Goal: Task Accomplishment & Management: Use online tool/utility

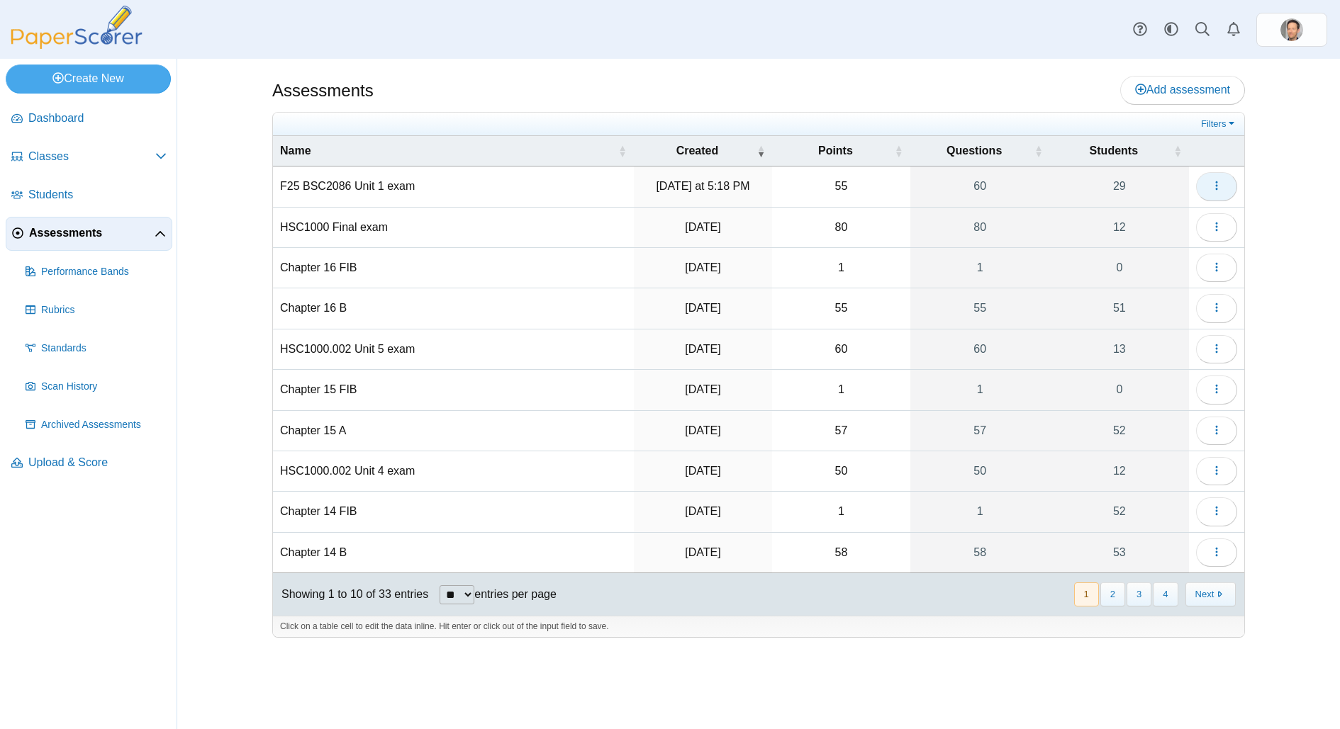
click at [1224, 186] on button "button" at bounding box center [1216, 186] width 41 height 28
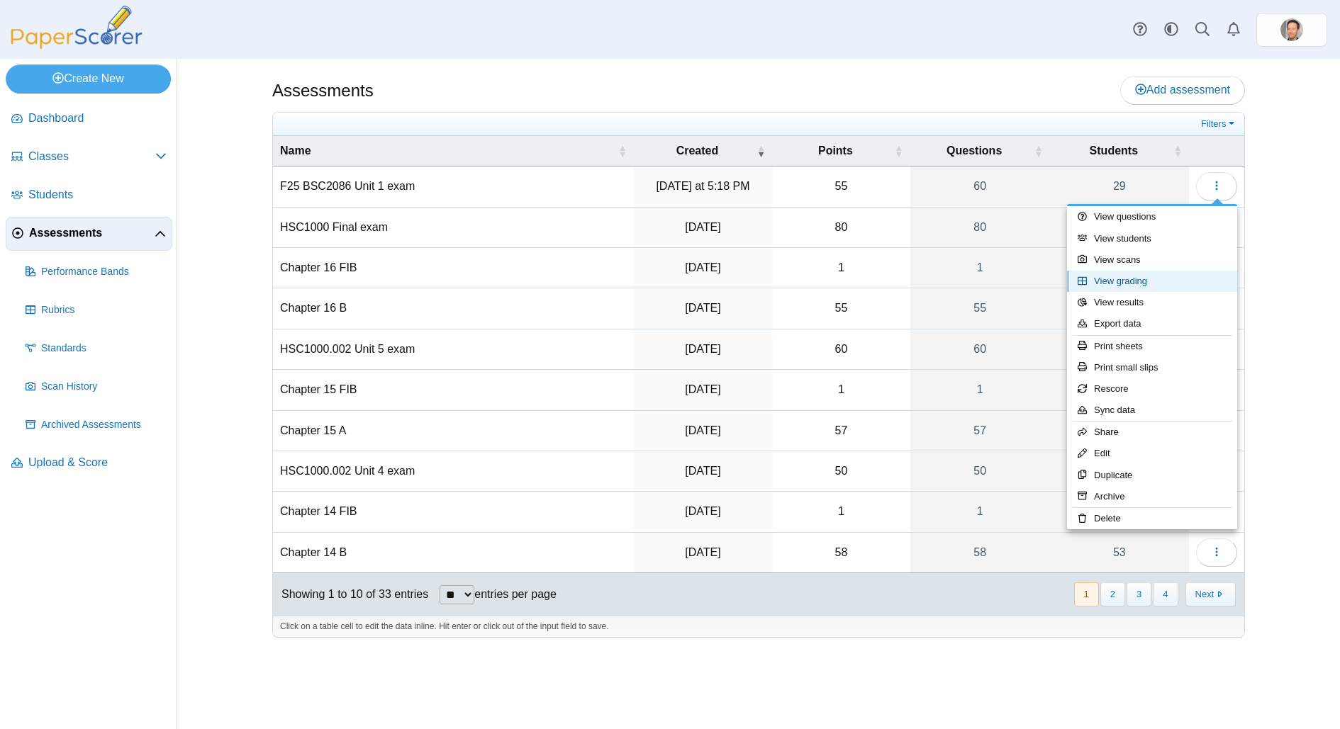
click at [1137, 278] on link "View grading" at bounding box center [1152, 281] width 170 height 21
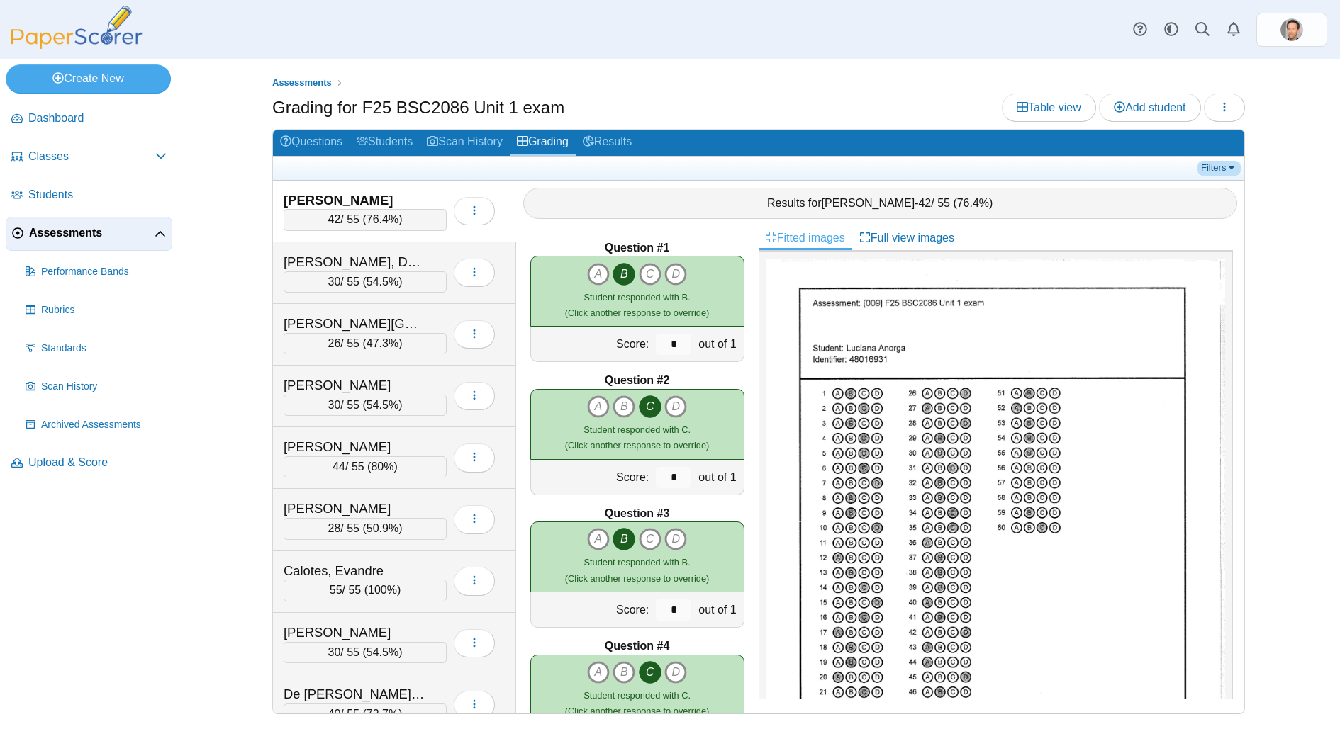
click at [1237, 168] on link "Filters" at bounding box center [1218, 168] width 43 height 14
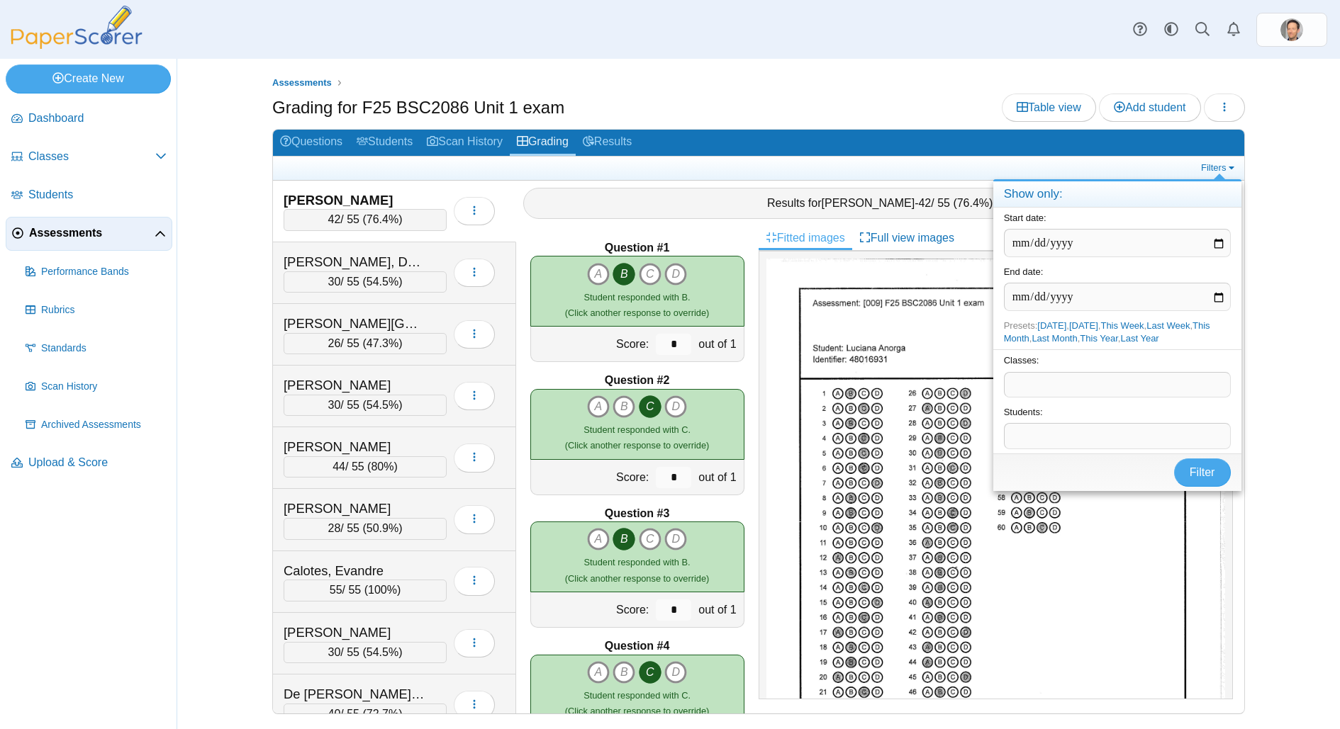
click at [1068, 379] on span at bounding box center [1116, 385] width 225 height 24
click at [1216, 476] on button "Filter" at bounding box center [1202, 473] width 57 height 28
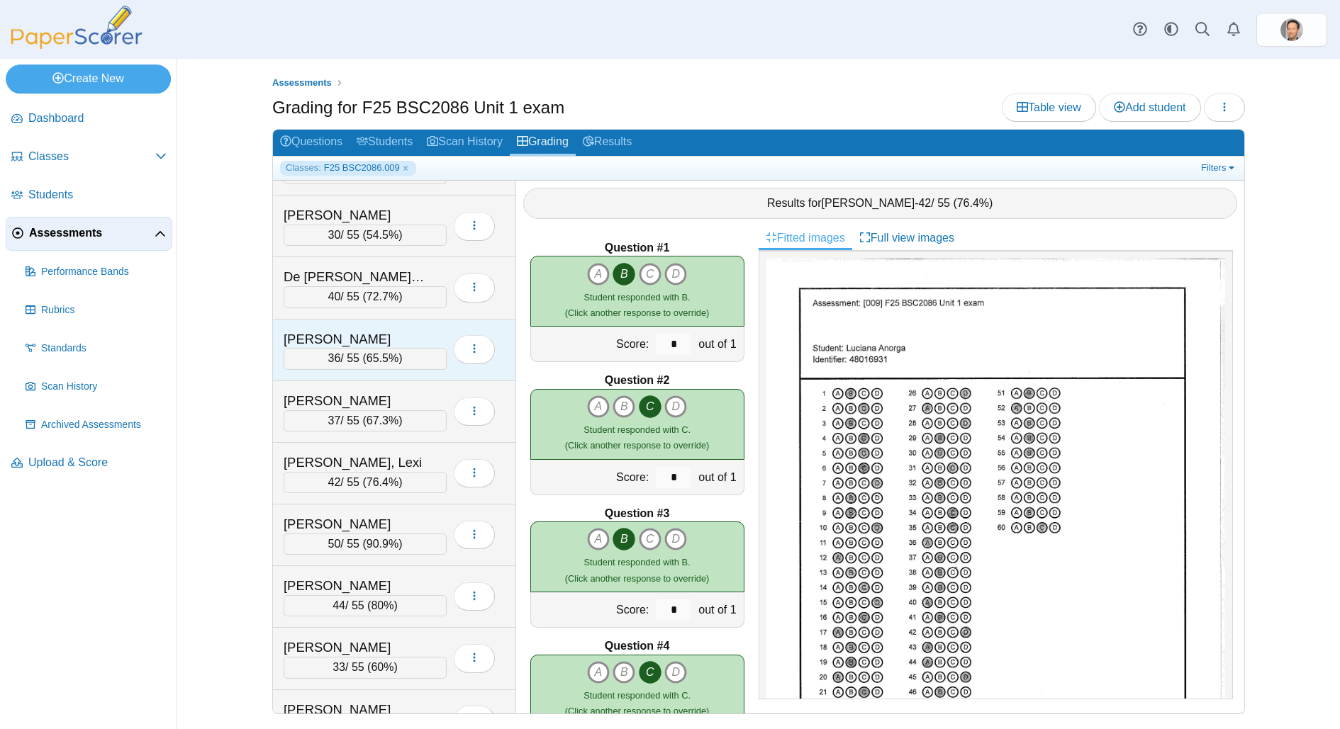
scroll to position [503, 0]
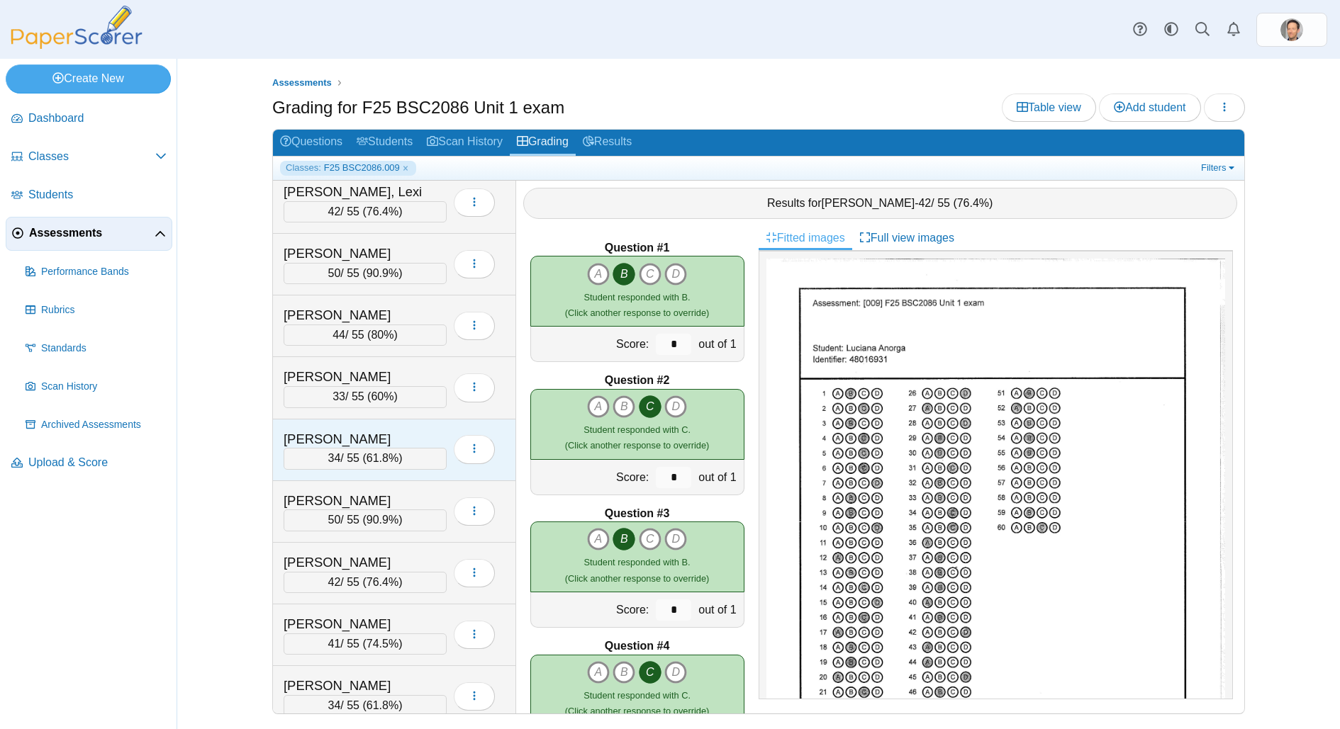
click at [405, 449] on div "34 / 55 ( 61.8% )" at bounding box center [364, 458] width 163 height 21
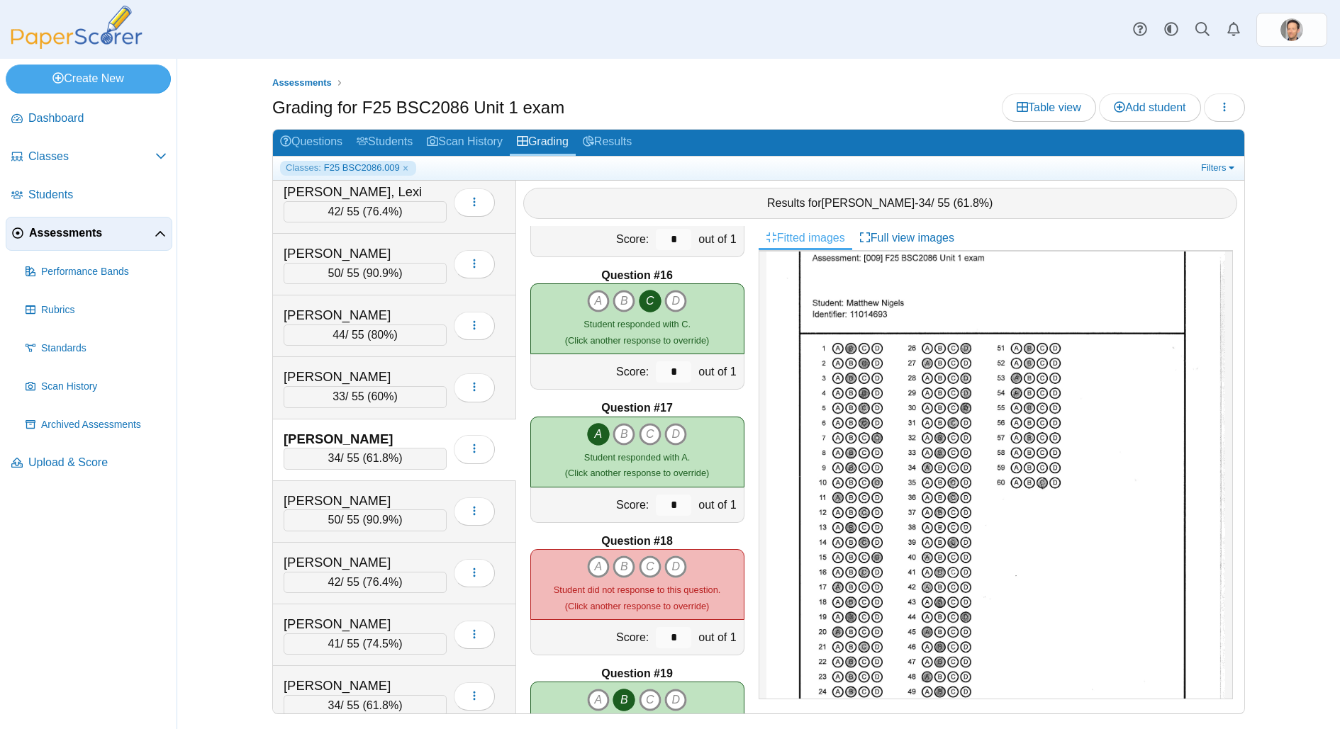
scroll to position [2208, 0]
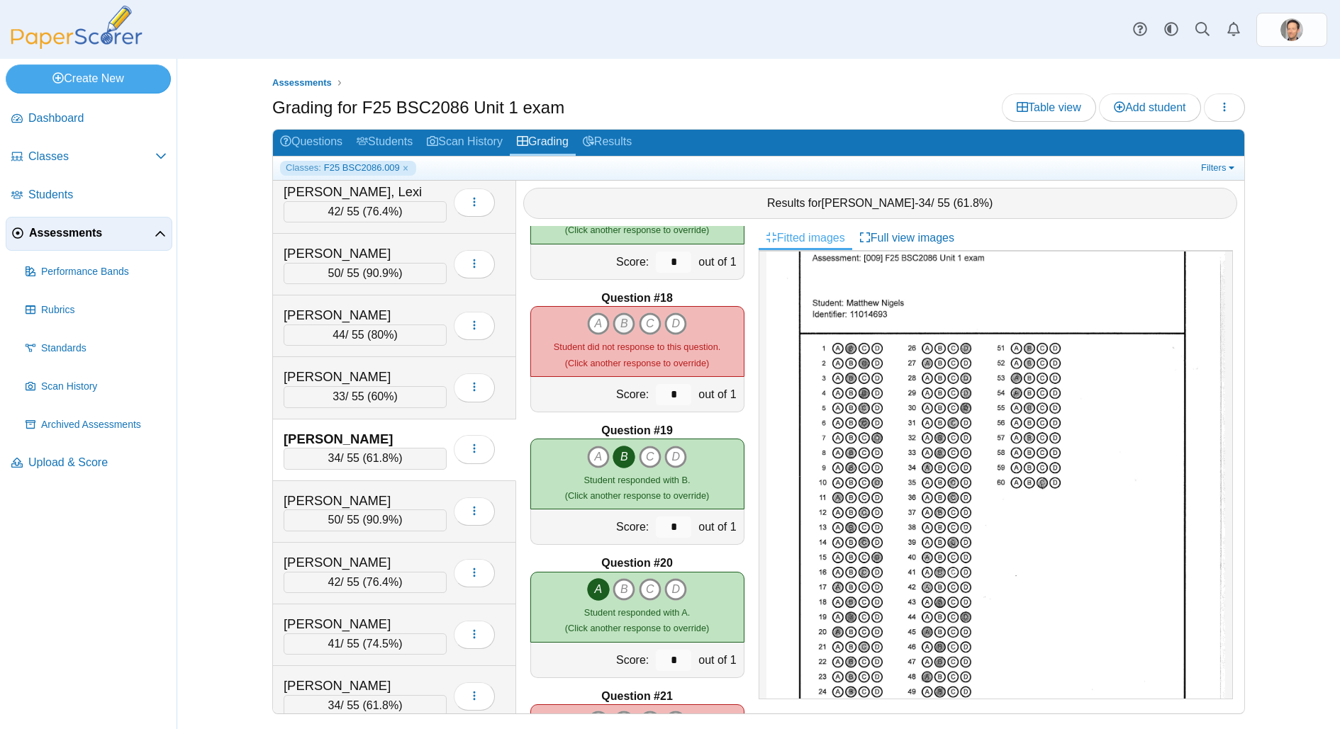
click at [622, 318] on icon "B" at bounding box center [623, 324] width 23 height 23
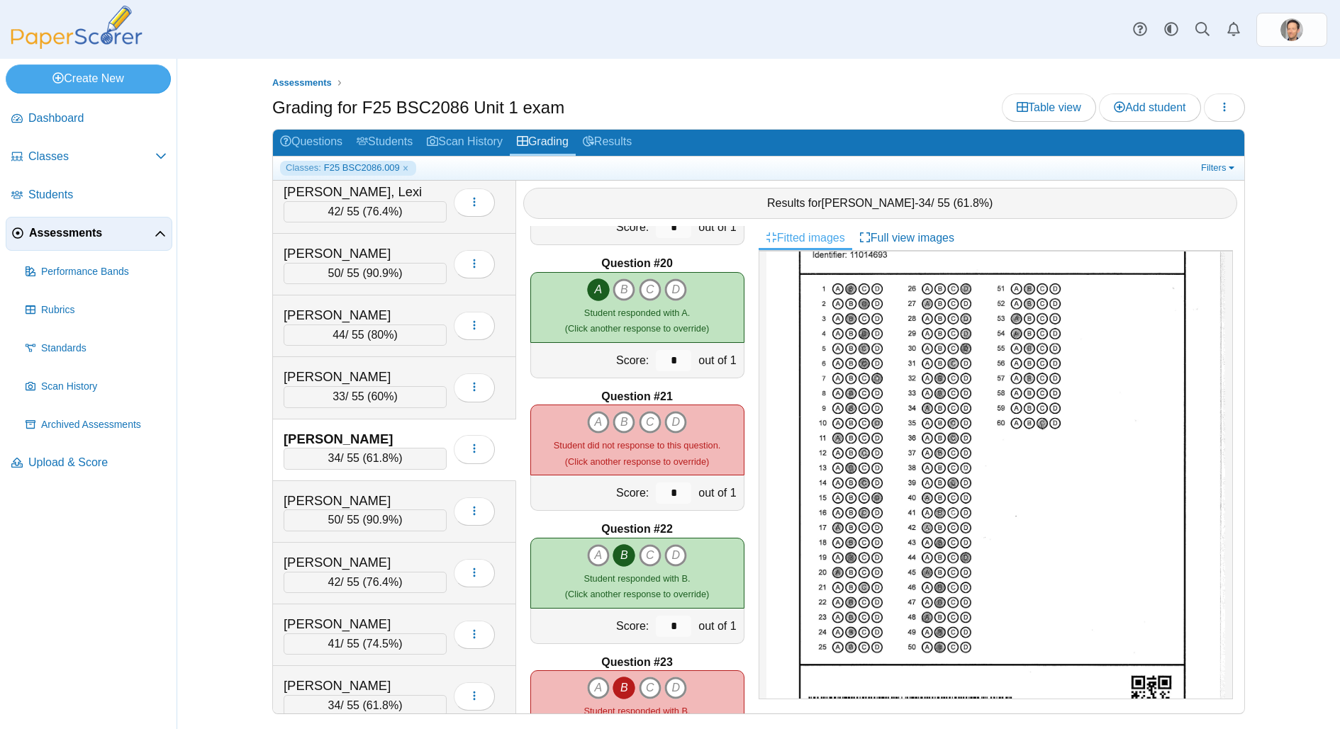
scroll to position [107, 0]
click at [653, 423] on icon "C" at bounding box center [650, 422] width 23 height 23
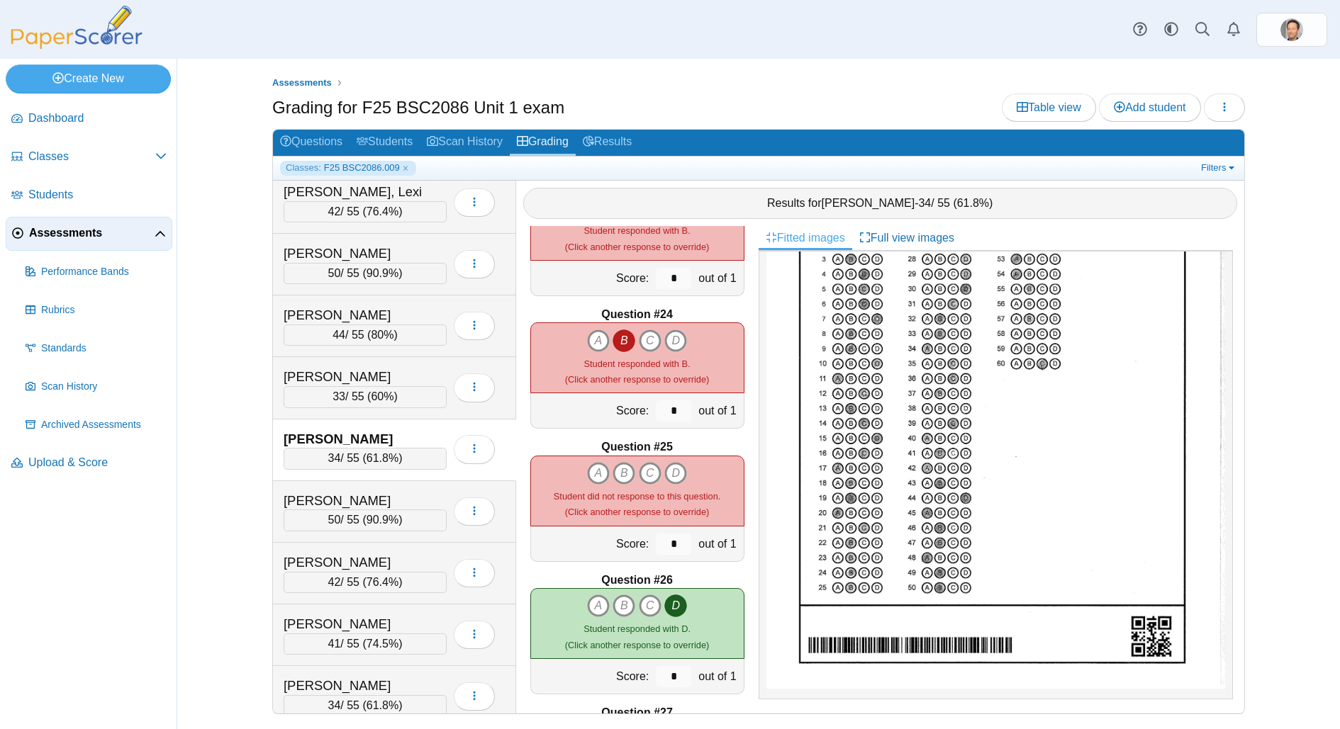
scroll to position [2993, 0]
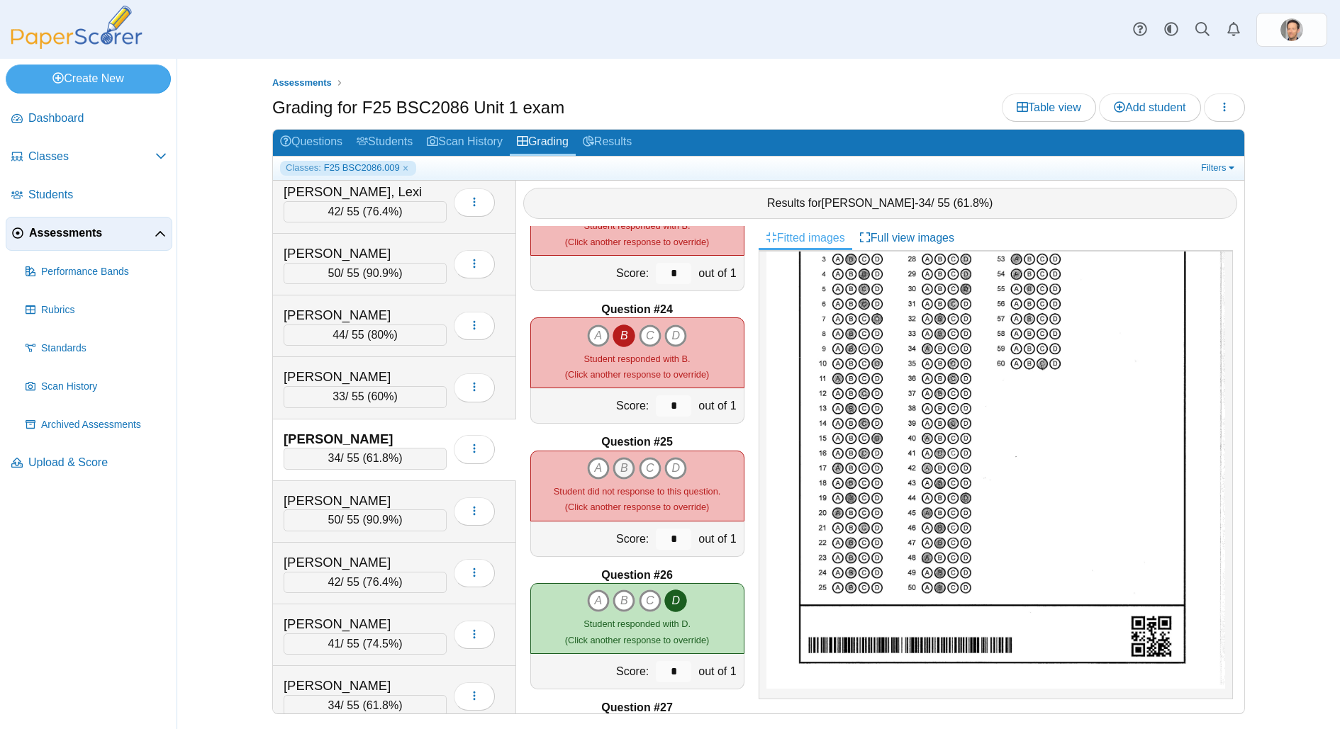
click at [624, 464] on icon "B" at bounding box center [623, 468] width 23 height 23
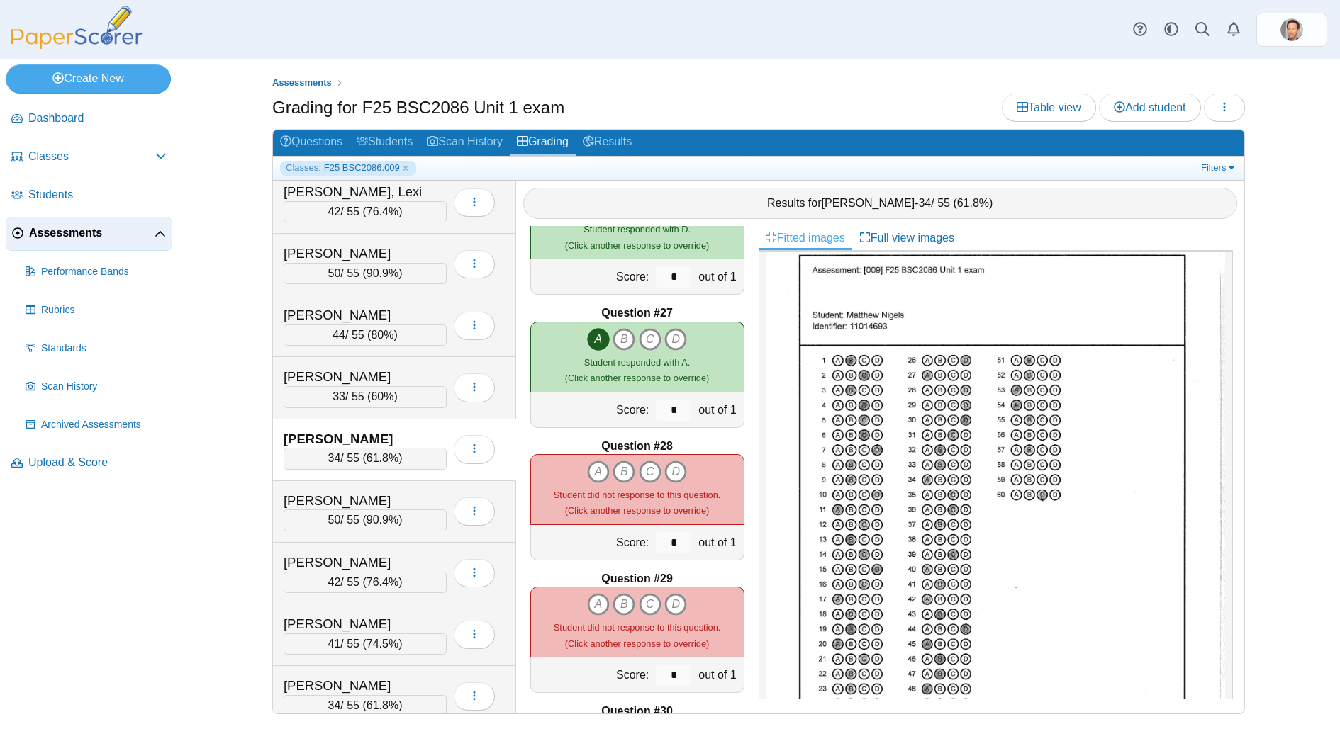
scroll to position [23, 0]
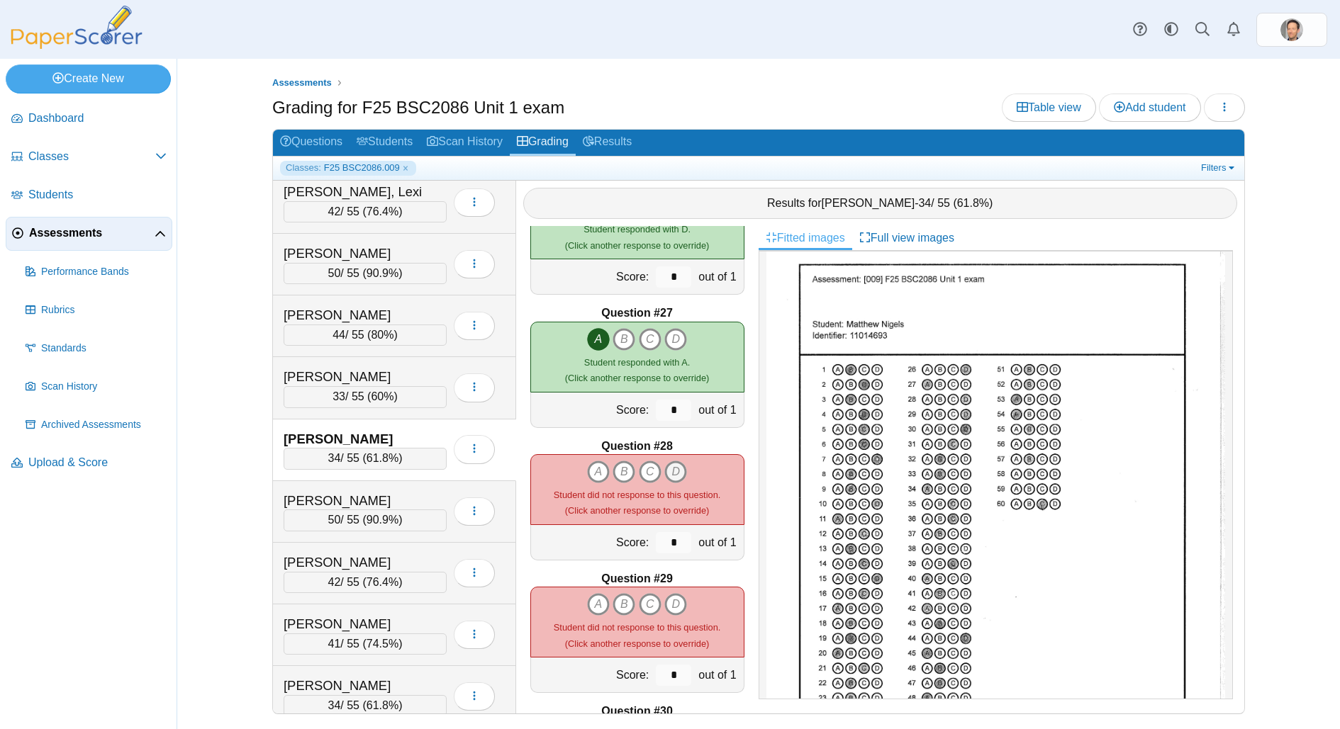
click at [670, 464] on icon "D" at bounding box center [675, 472] width 23 height 23
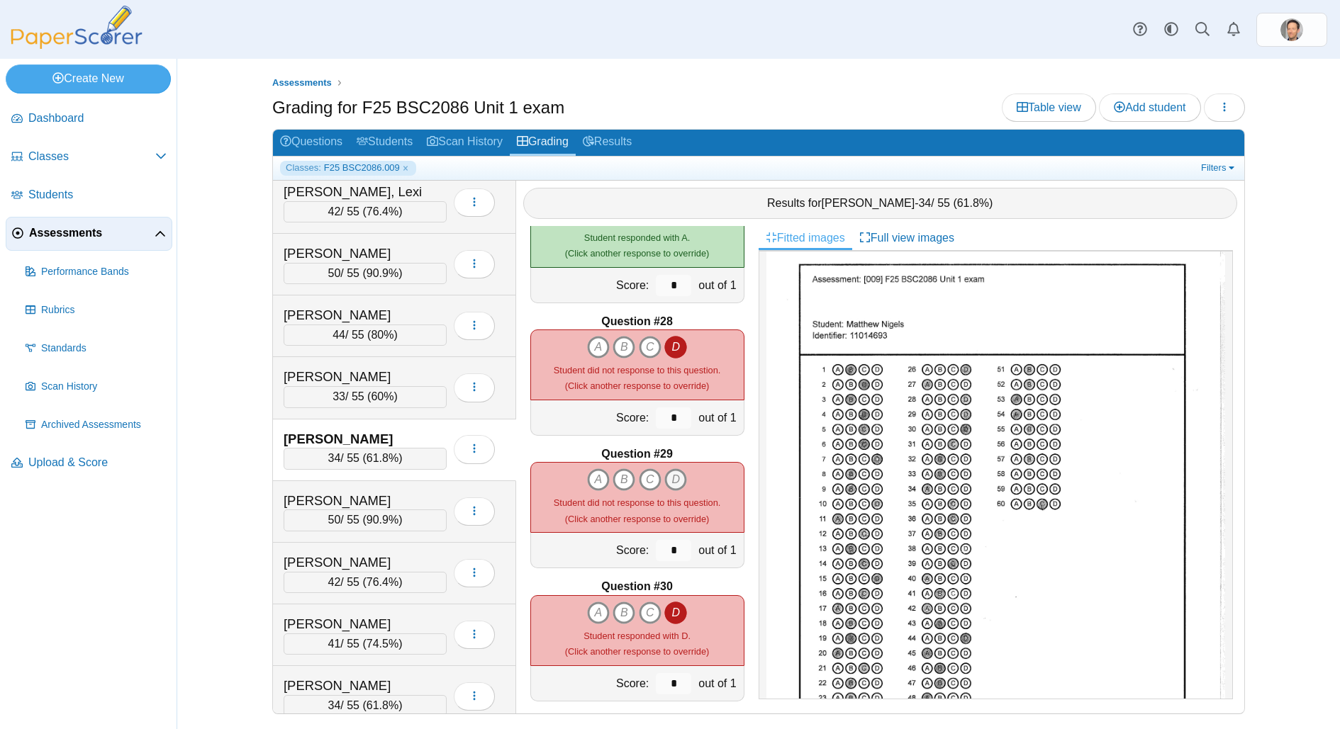
click at [678, 470] on icon "D" at bounding box center [675, 479] width 23 height 23
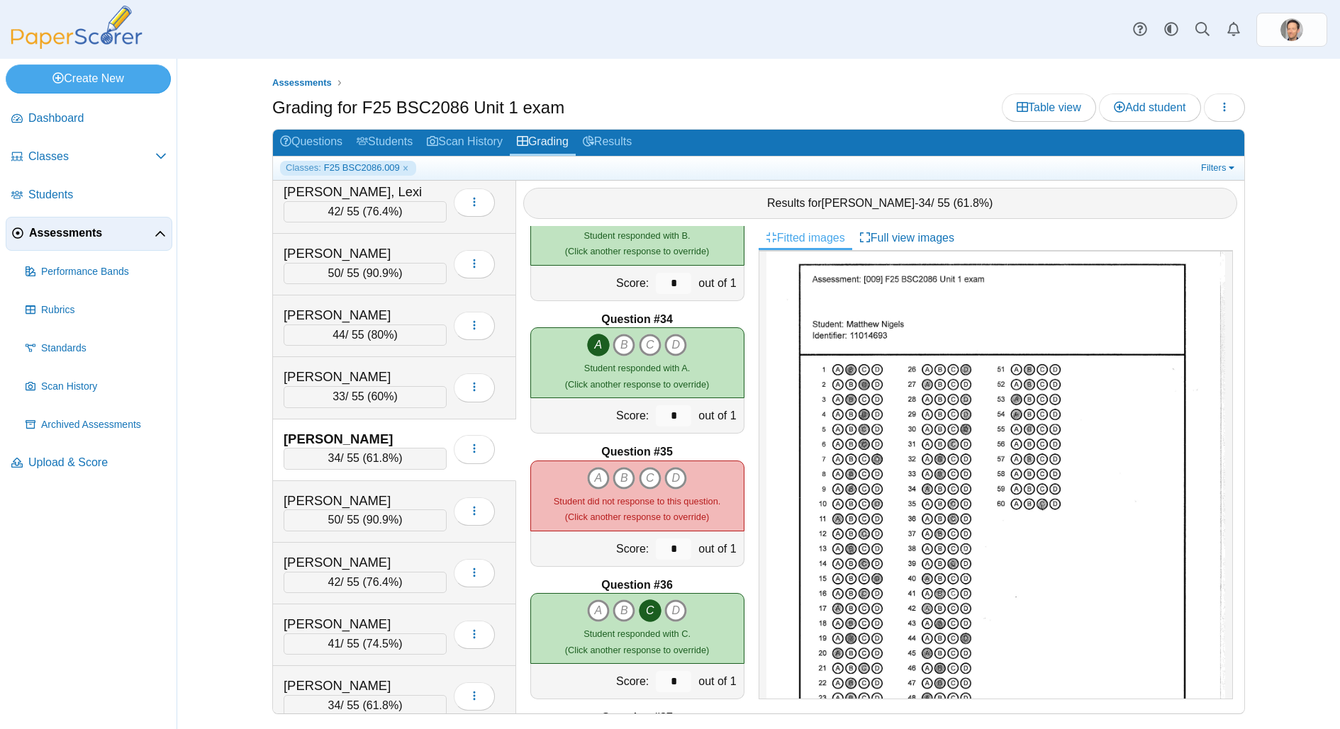
scroll to position [4299, 0]
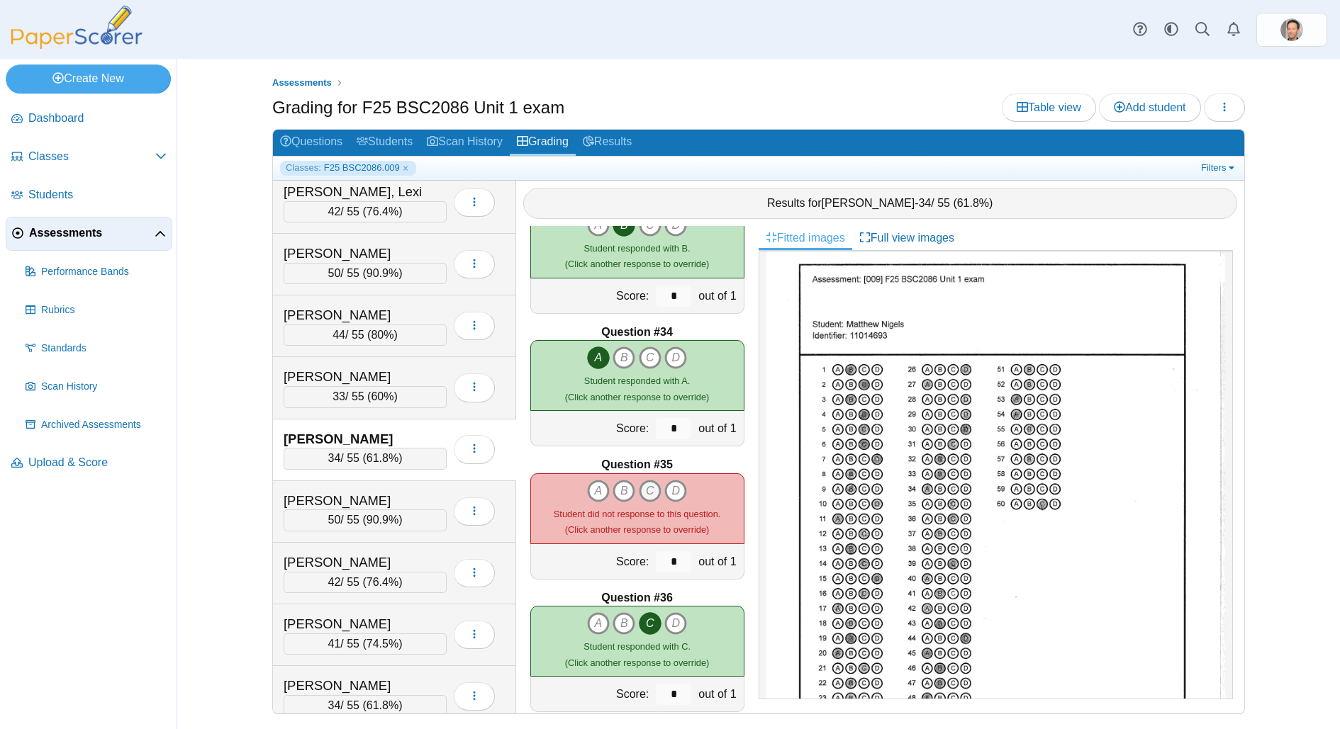
click at [649, 483] on icon "C" at bounding box center [650, 491] width 23 height 23
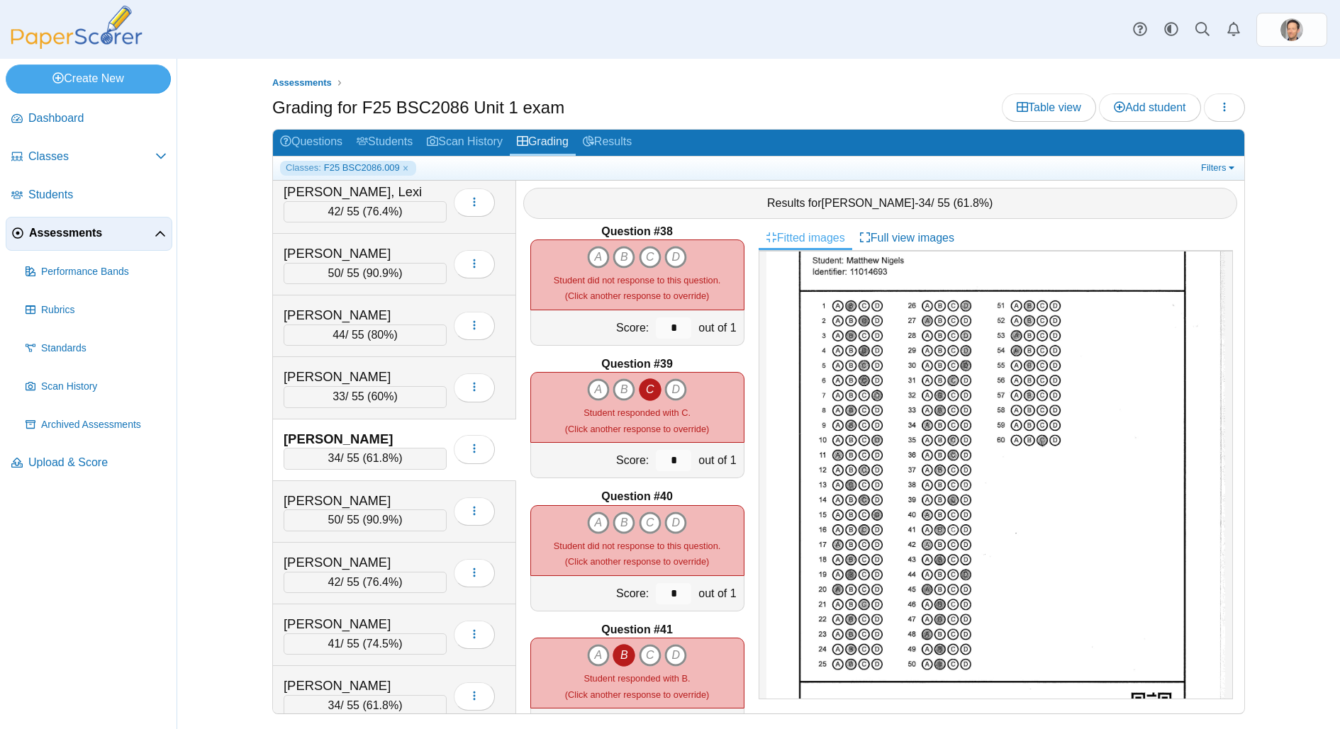
scroll to position [4987, 0]
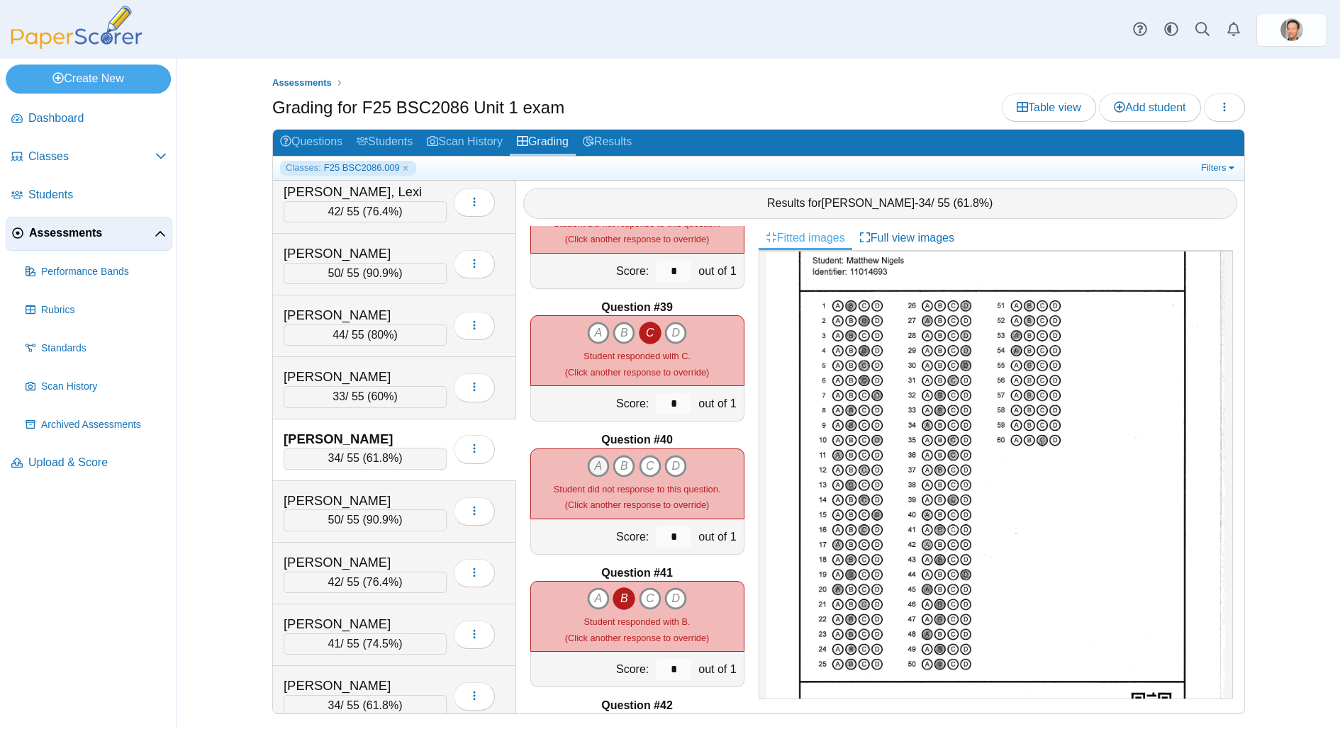
click at [597, 461] on icon "A" at bounding box center [598, 466] width 23 height 23
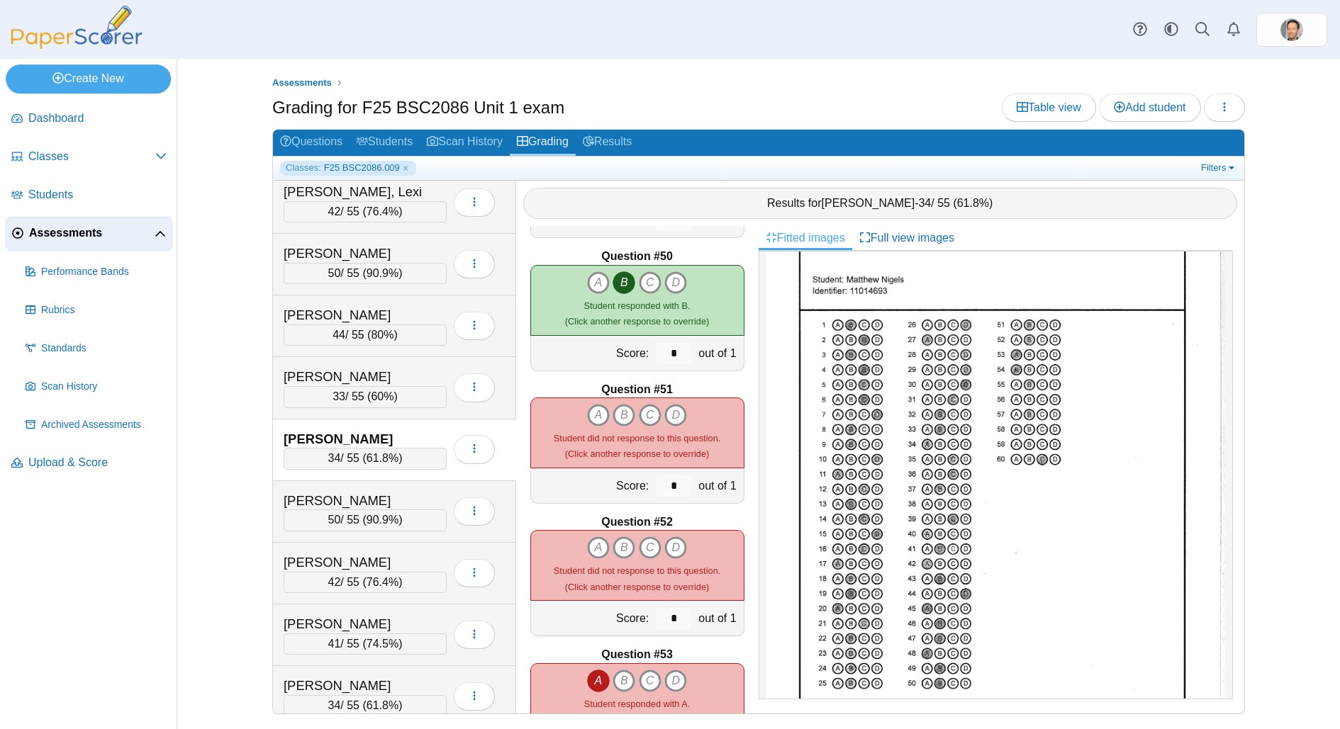
scroll to position [64, 0]
click at [624, 411] on icon "B" at bounding box center [623, 415] width 23 height 23
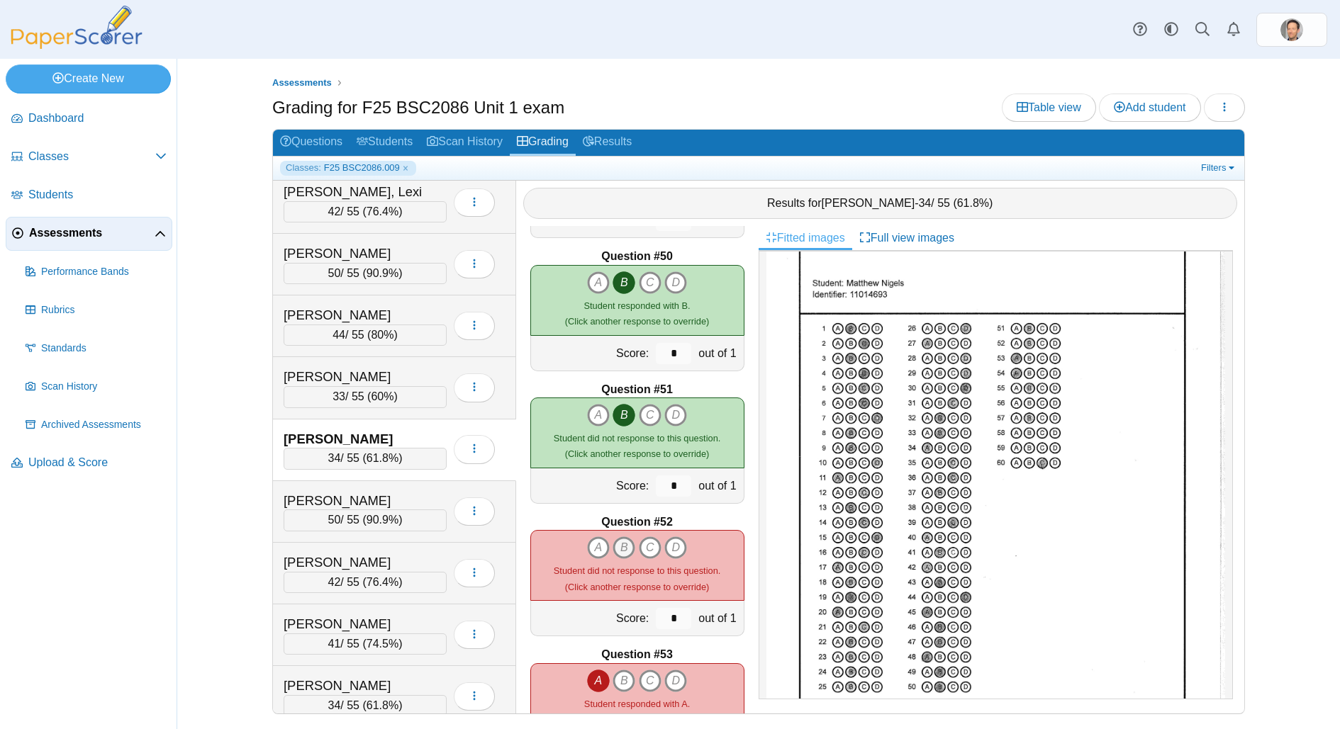
click at [621, 544] on icon "B" at bounding box center [623, 548] width 23 height 23
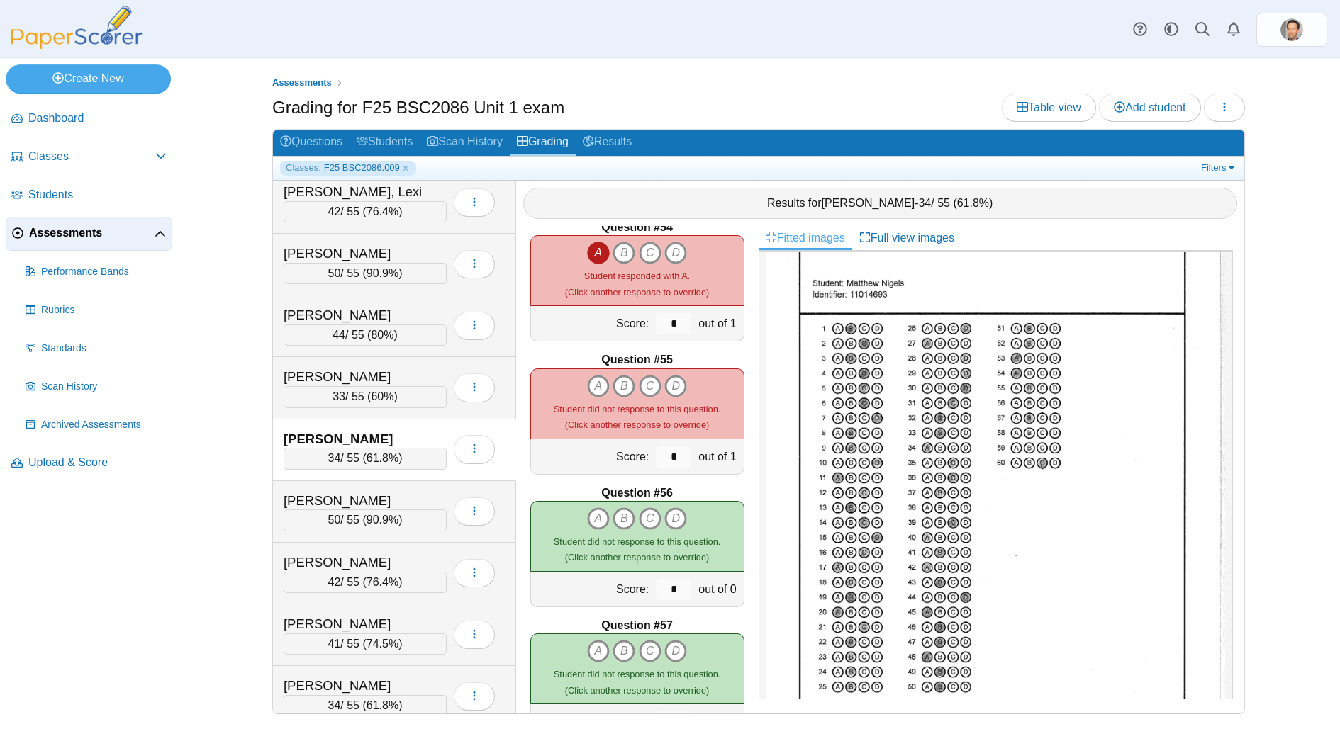
scroll to position [6981, 0]
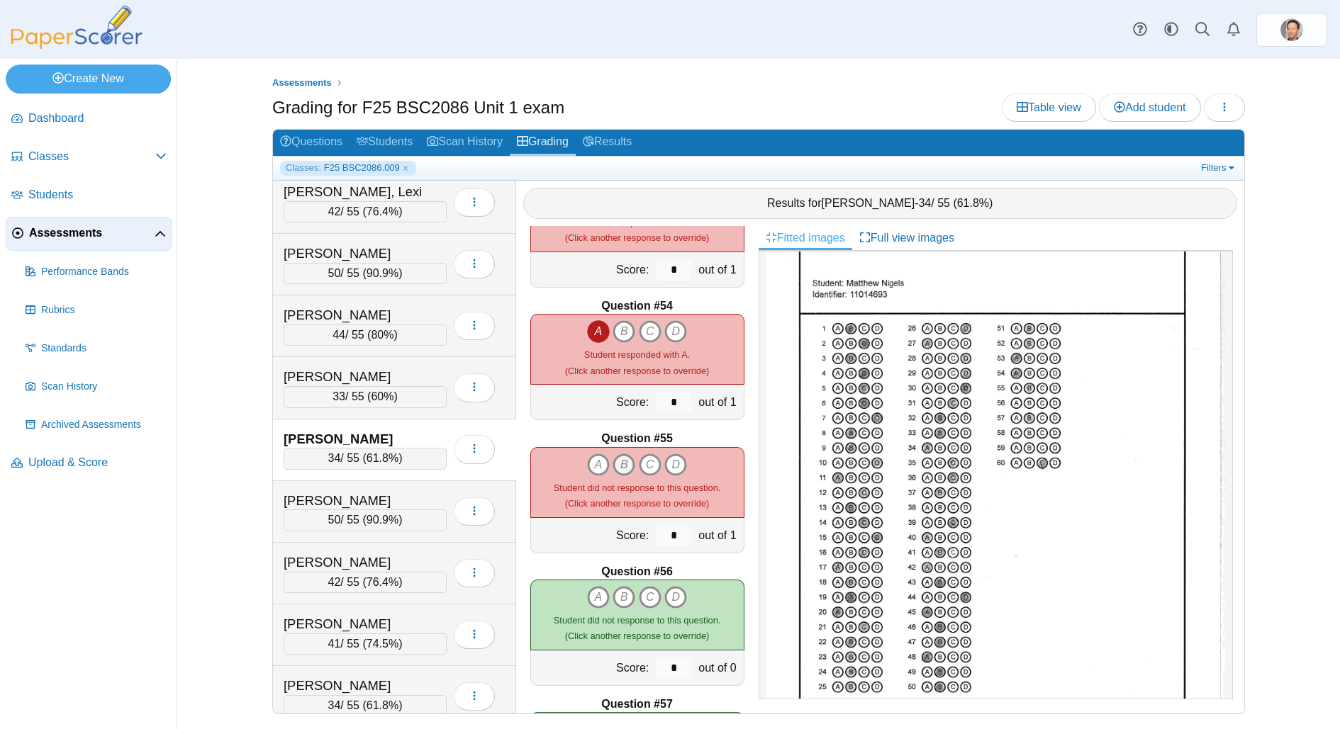
click at [623, 463] on icon "B" at bounding box center [623, 465] width 23 height 23
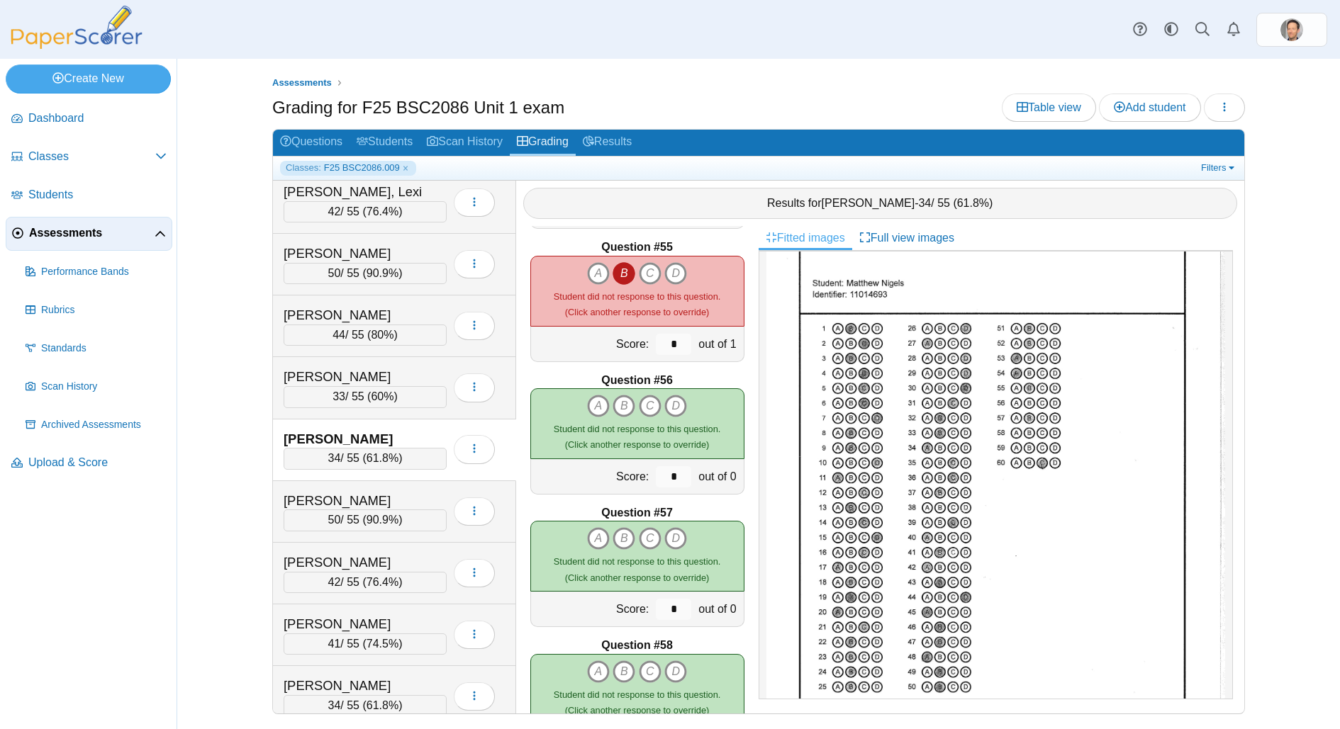
scroll to position [7164, 0]
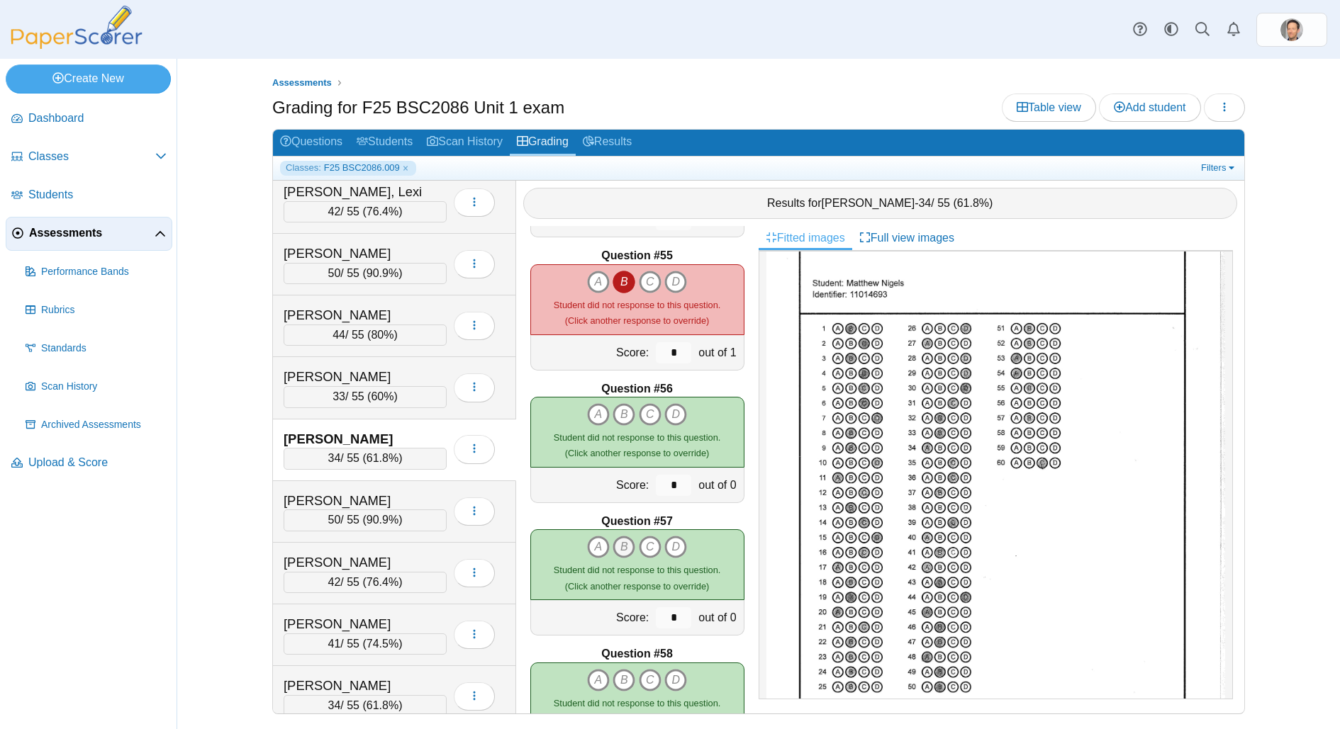
click at [620, 542] on icon "B" at bounding box center [623, 547] width 23 height 23
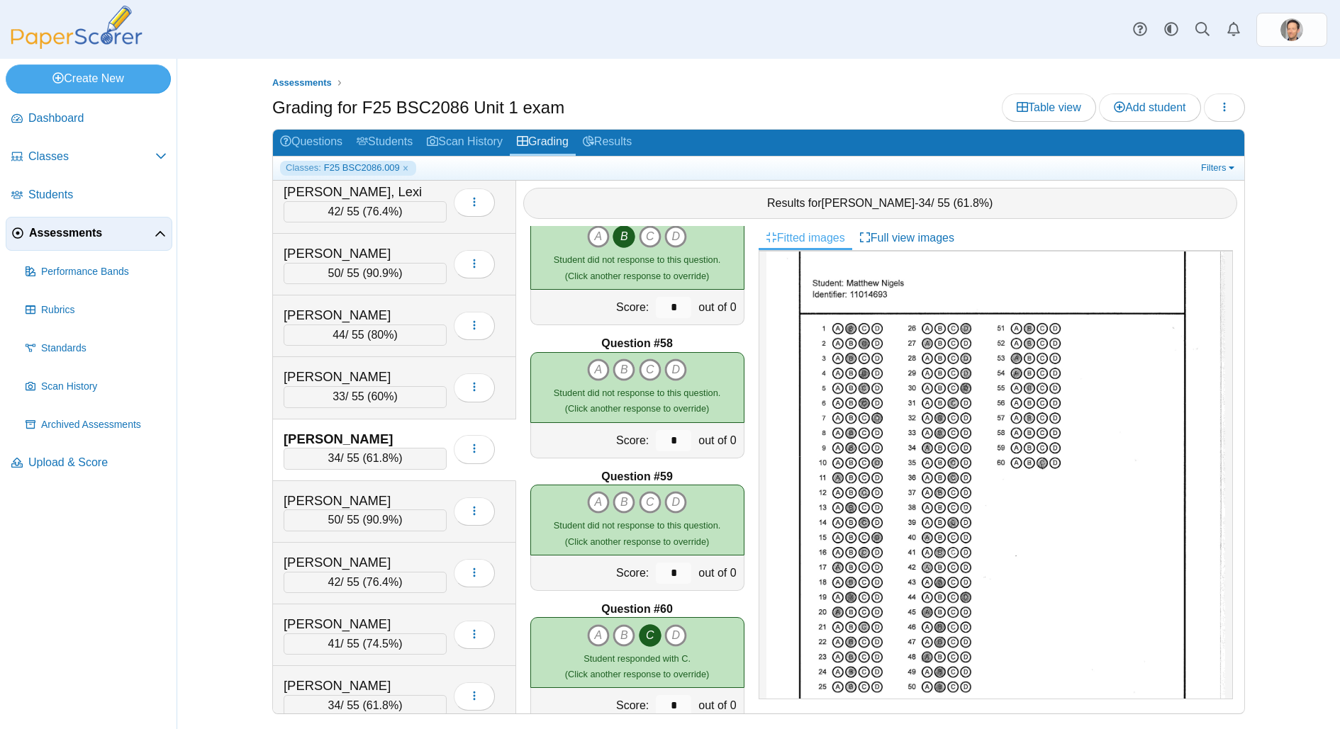
scroll to position [7509, 0]
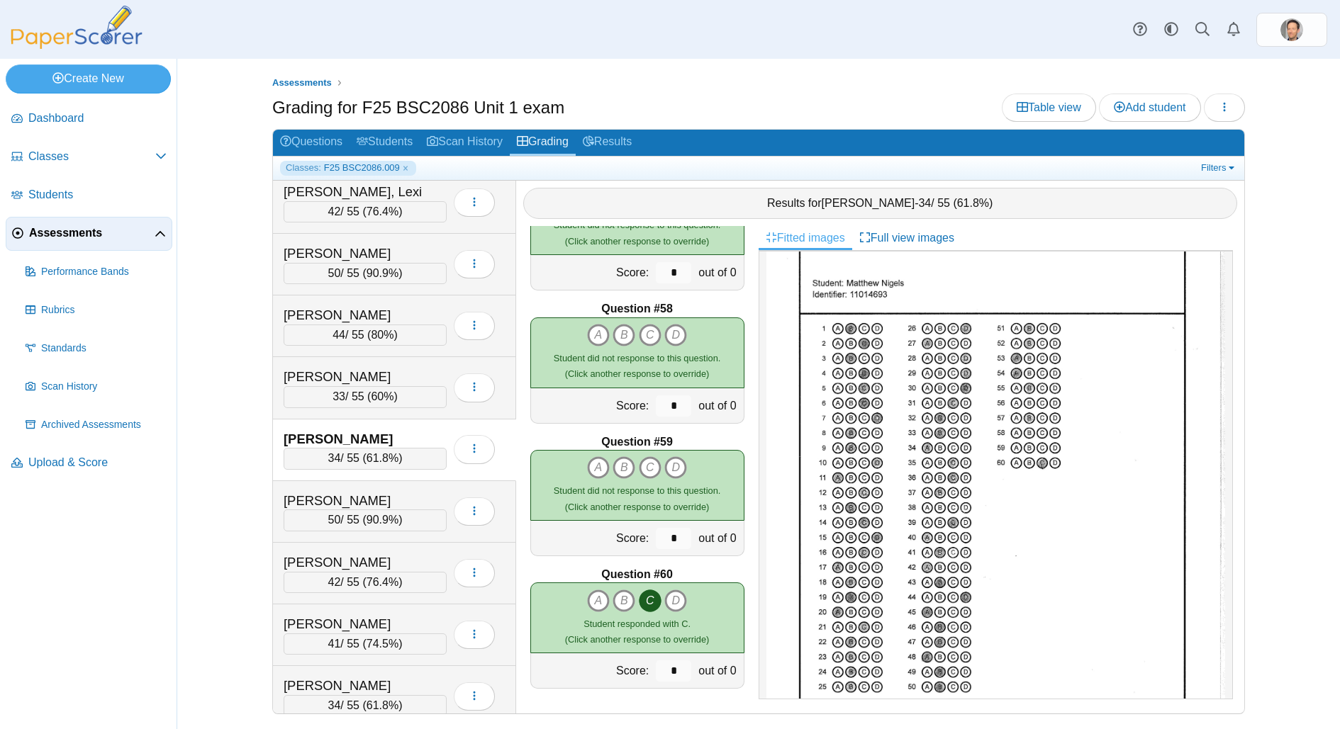
click at [379, 452] on span "61.8%" at bounding box center [382, 458] width 32 height 12
click at [367, 452] on span "61.8%" at bounding box center [382, 458] width 32 height 12
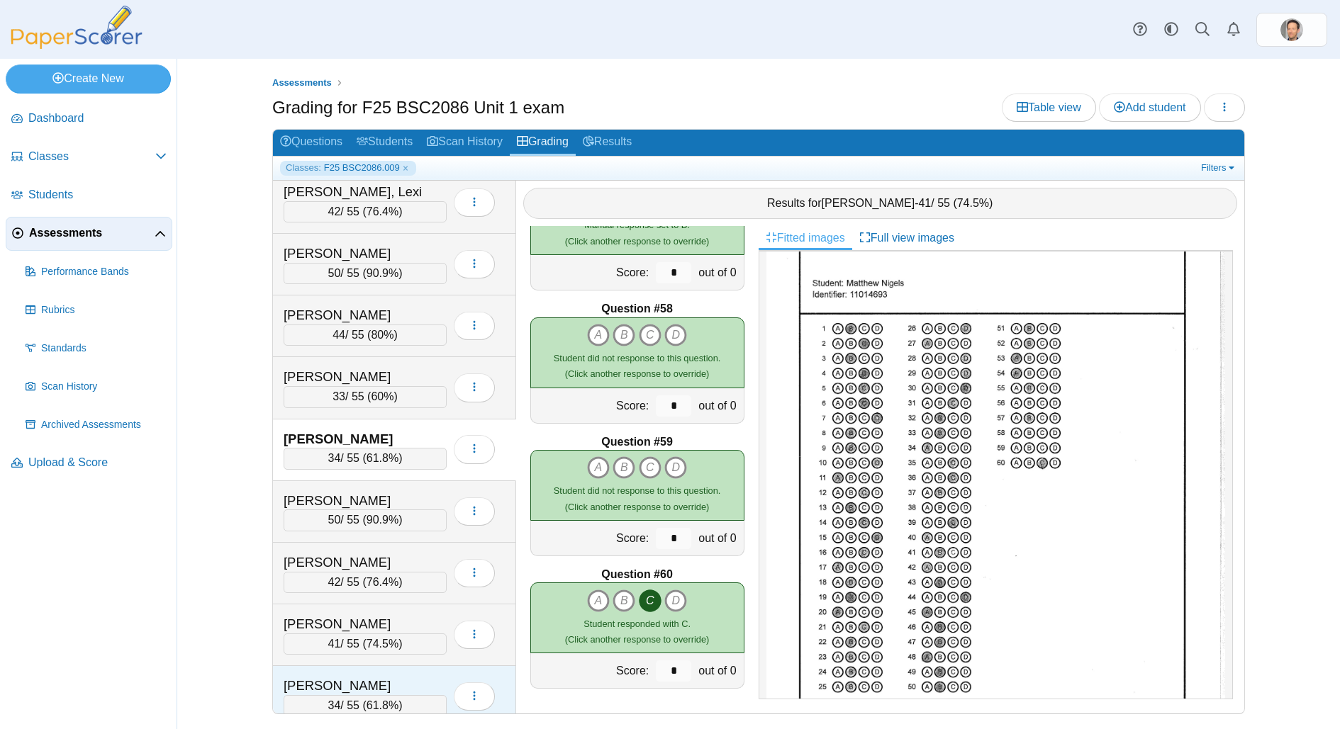
click at [373, 678] on div "[PERSON_NAME]" at bounding box center [354, 686] width 142 height 18
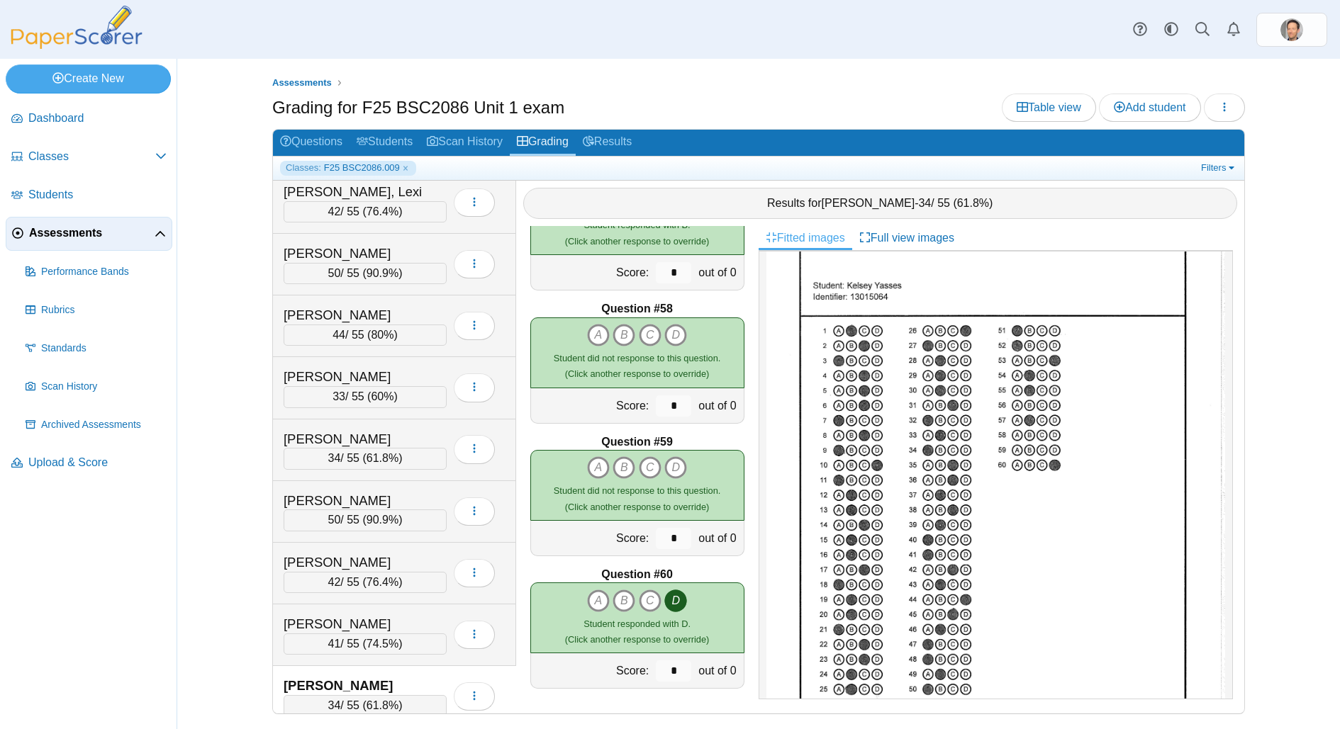
click at [390, 700] on span "61.8%" at bounding box center [382, 706] width 32 height 12
click at [402, 165] on link "Classes: F25 BSC2086.009" at bounding box center [348, 168] width 136 height 14
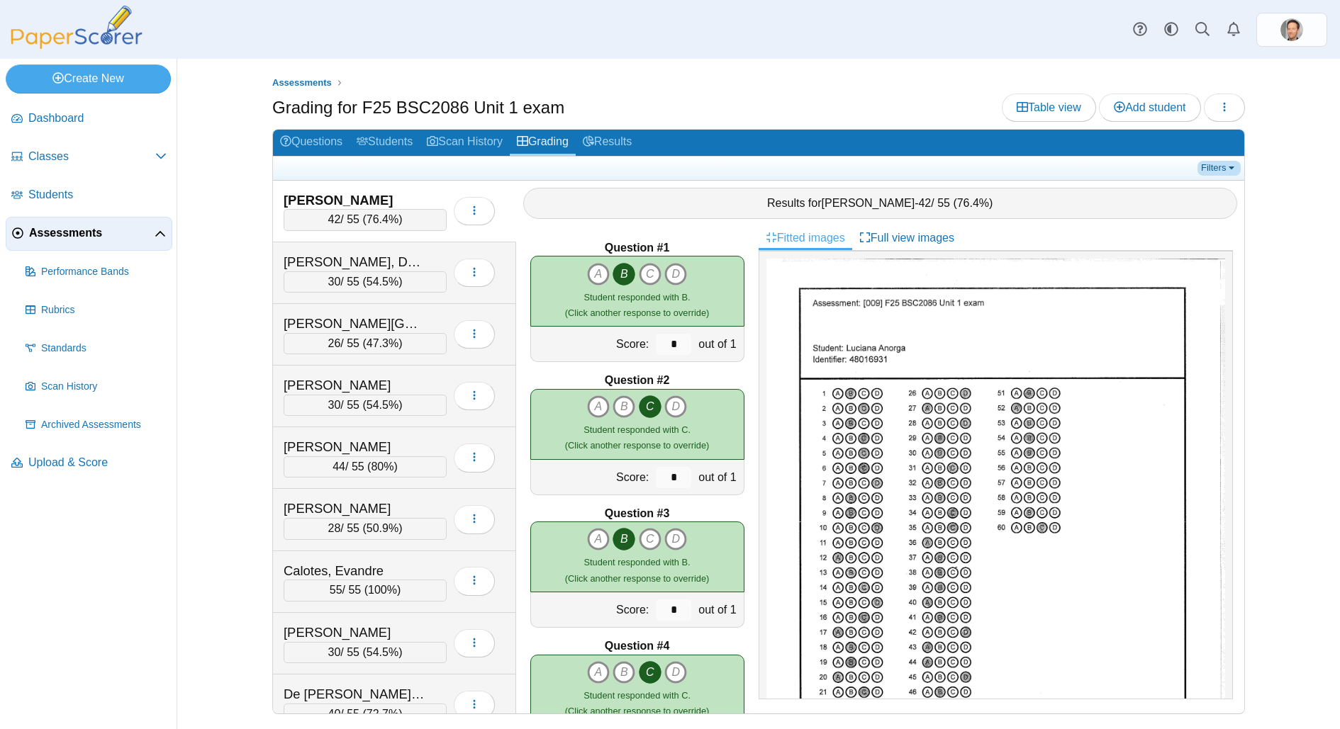
click at [1218, 161] on link "Filters" at bounding box center [1218, 168] width 43 height 14
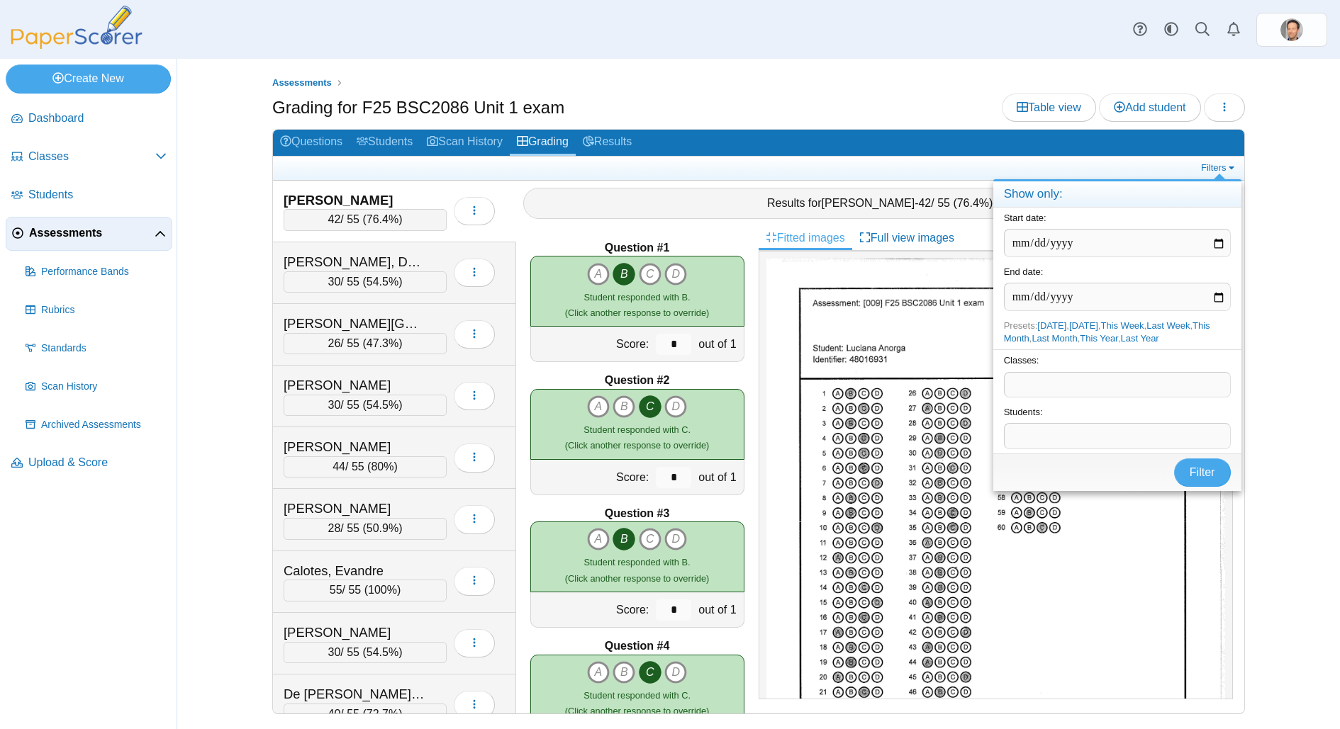
click at [1053, 435] on span at bounding box center [1116, 436] width 225 height 24
click at [1047, 377] on span at bounding box center [1116, 385] width 225 height 24
click at [1201, 470] on span "Filter" at bounding box center [1202, 472] width 26 height 12
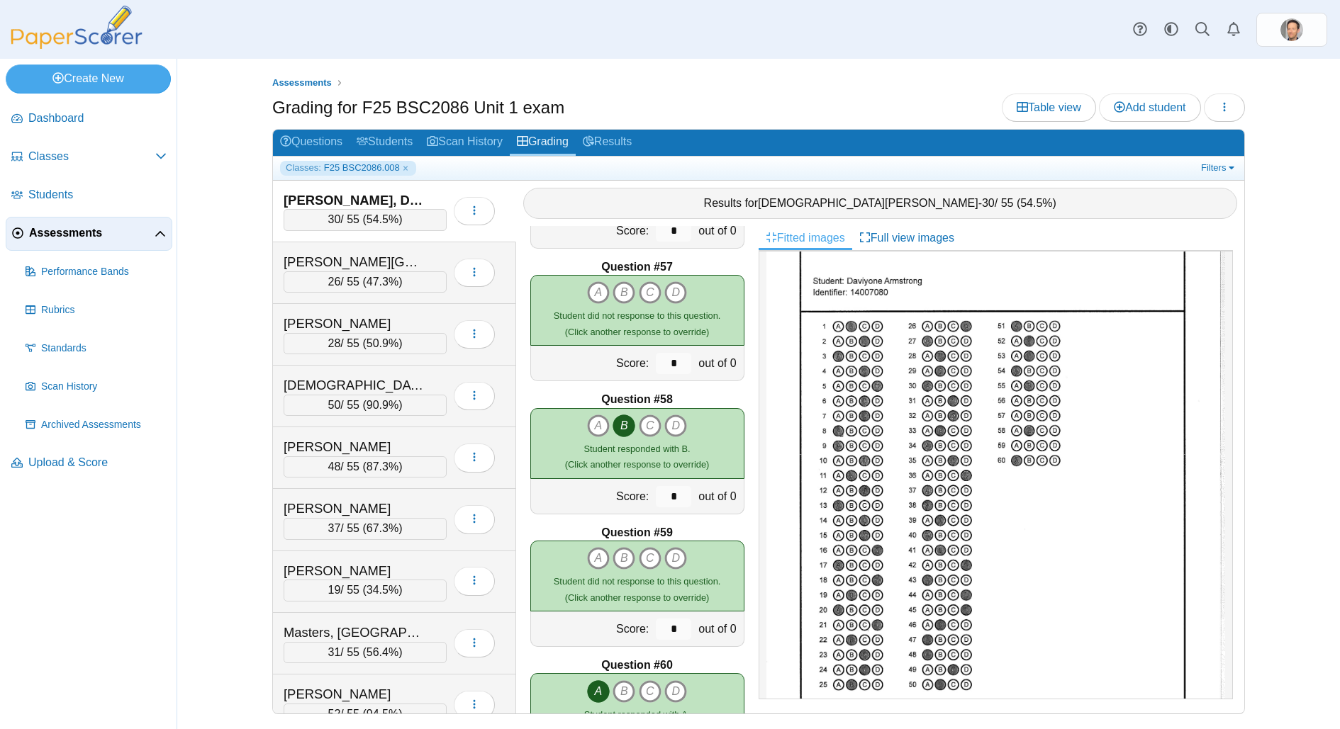
scroll to position [7509, 0]
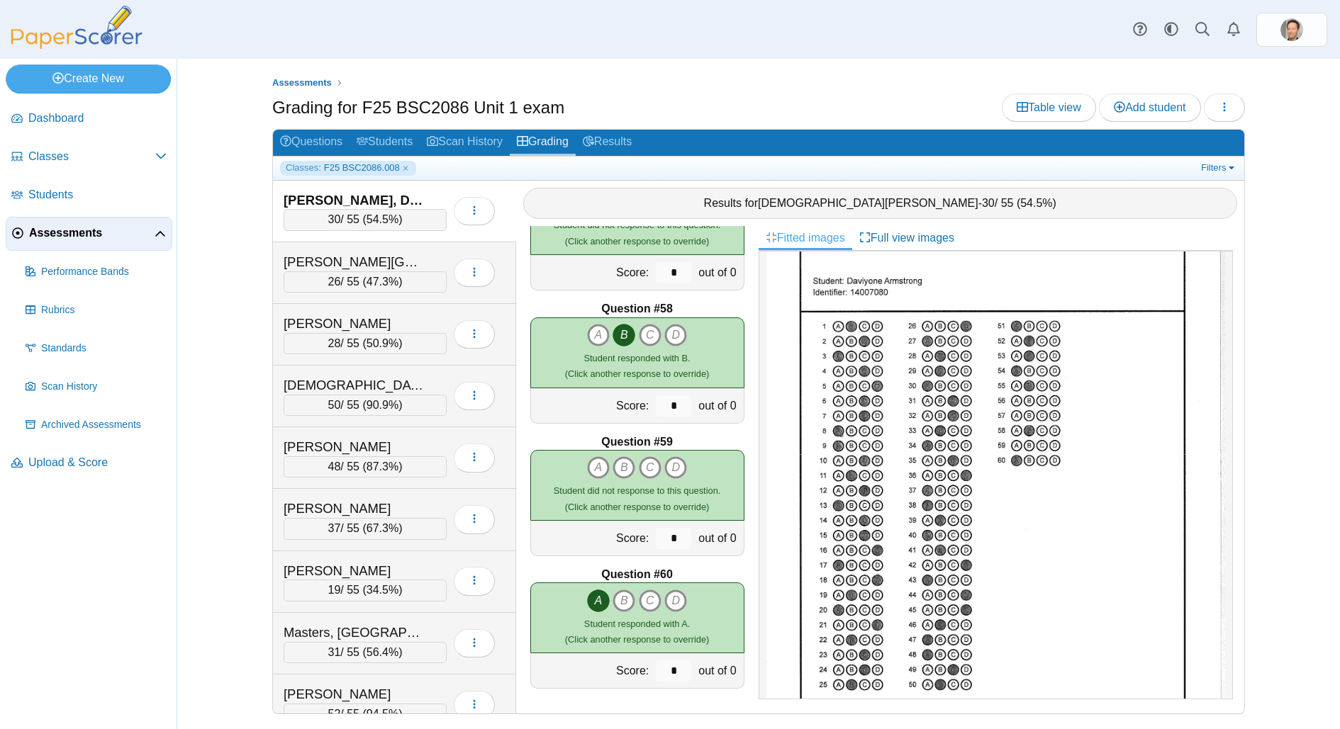
click at [398, 218] on span "54.5%" at bounding box center [382, 219] width 32 height 12
click at [367, 276] on span "47.3%" at bounding box center [382, 282] width 32 height 12
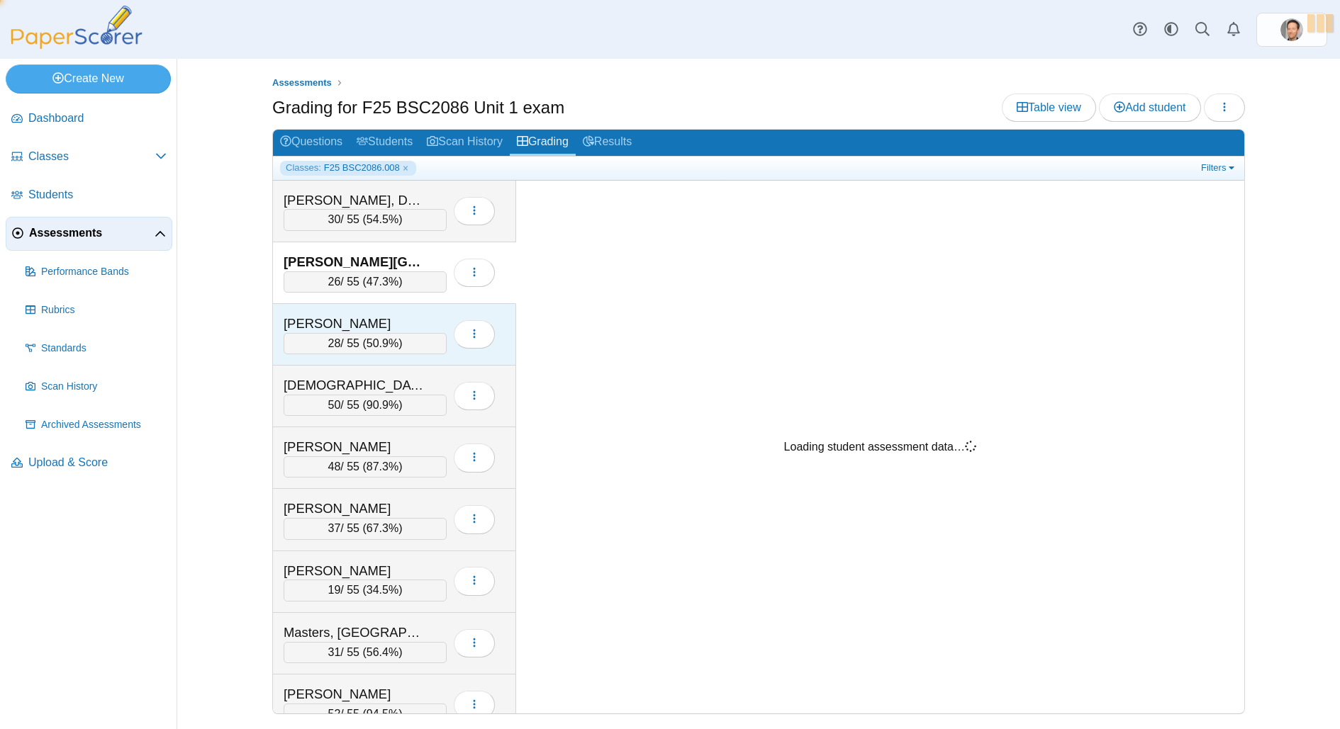
scroll to position [0, 0]
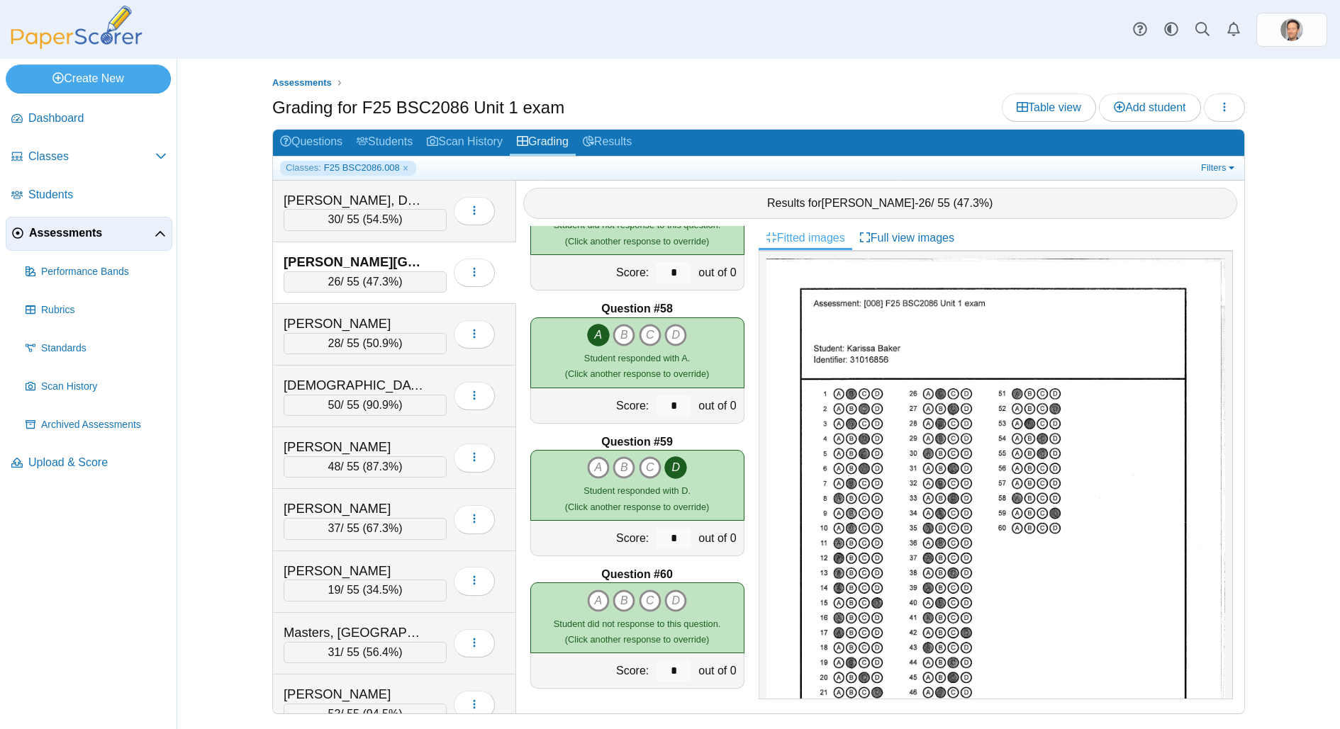
click at [568, 176] on div "Classes: F25 BSC2086.008 Filters Show only: Loading…" at bounding box center [758, 168] width 971 height 23
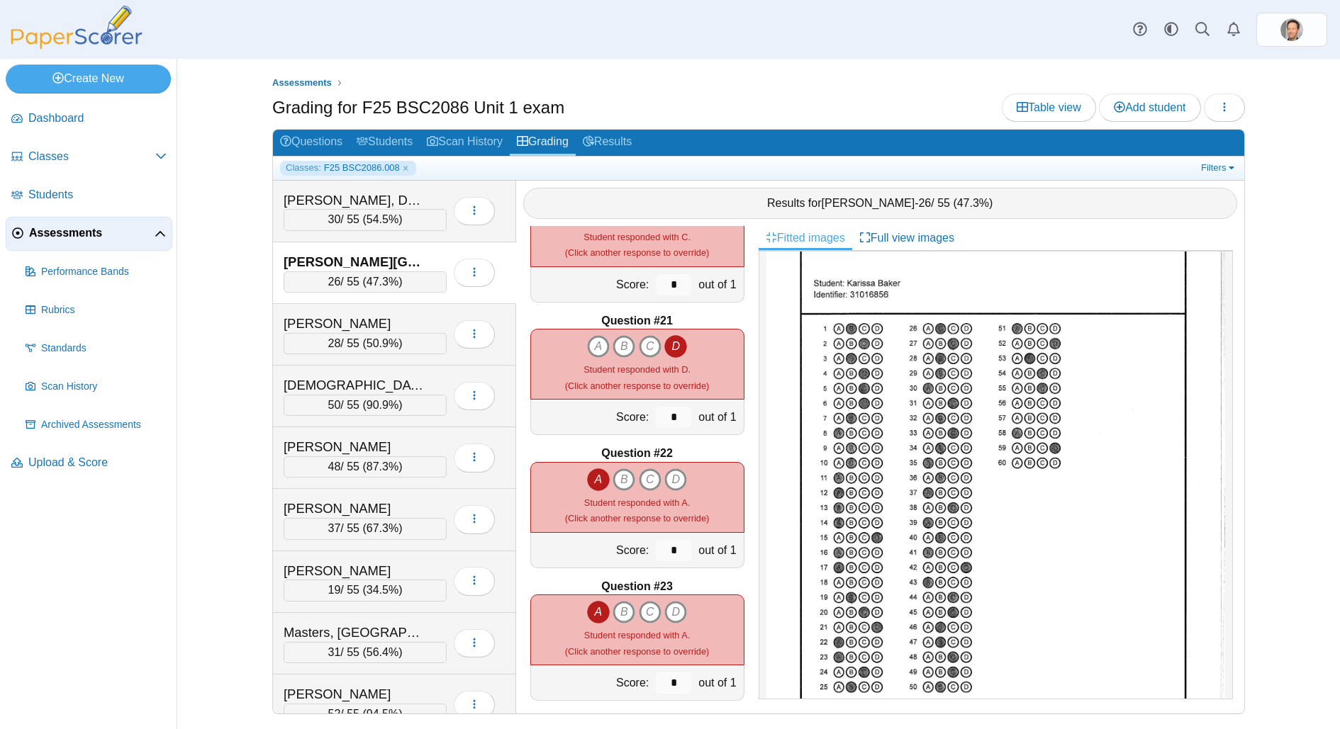
scroll to position [2697, 0]
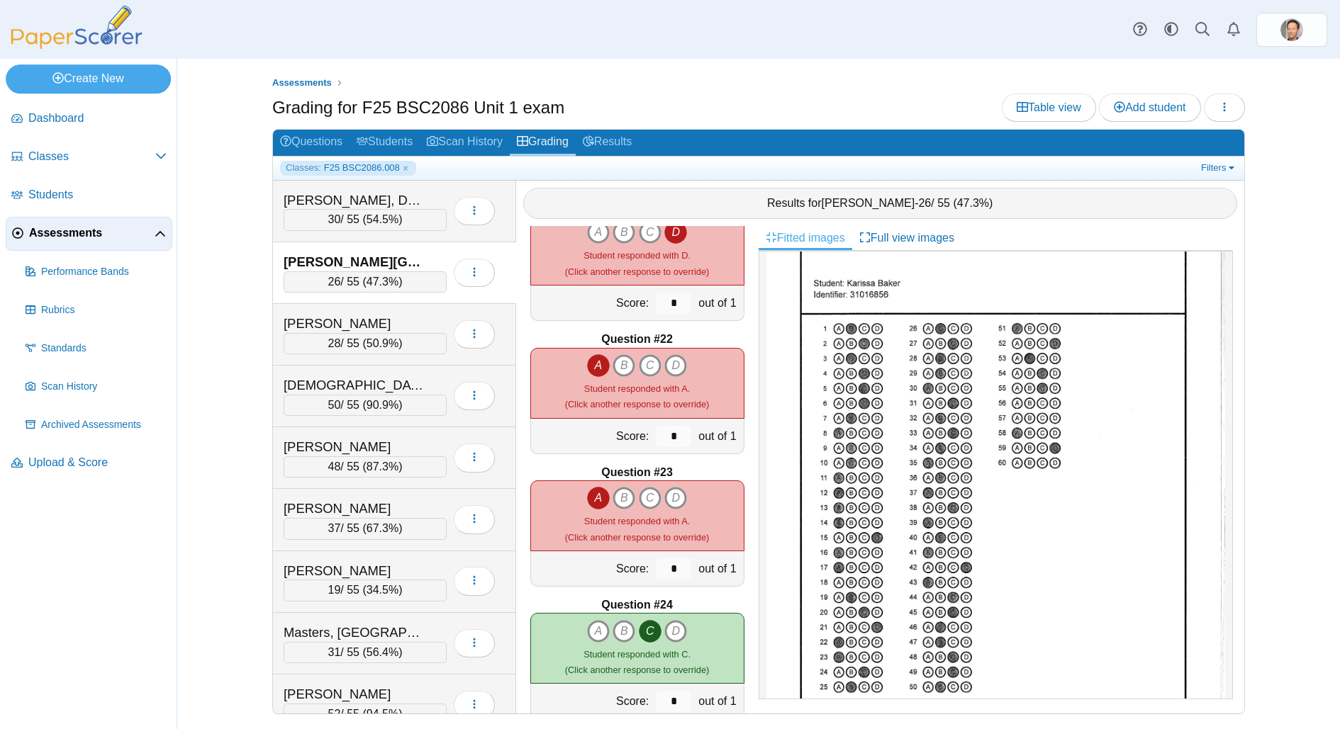
click at [826, 669] on img at bounding box center [995, 490] width 459 height 594
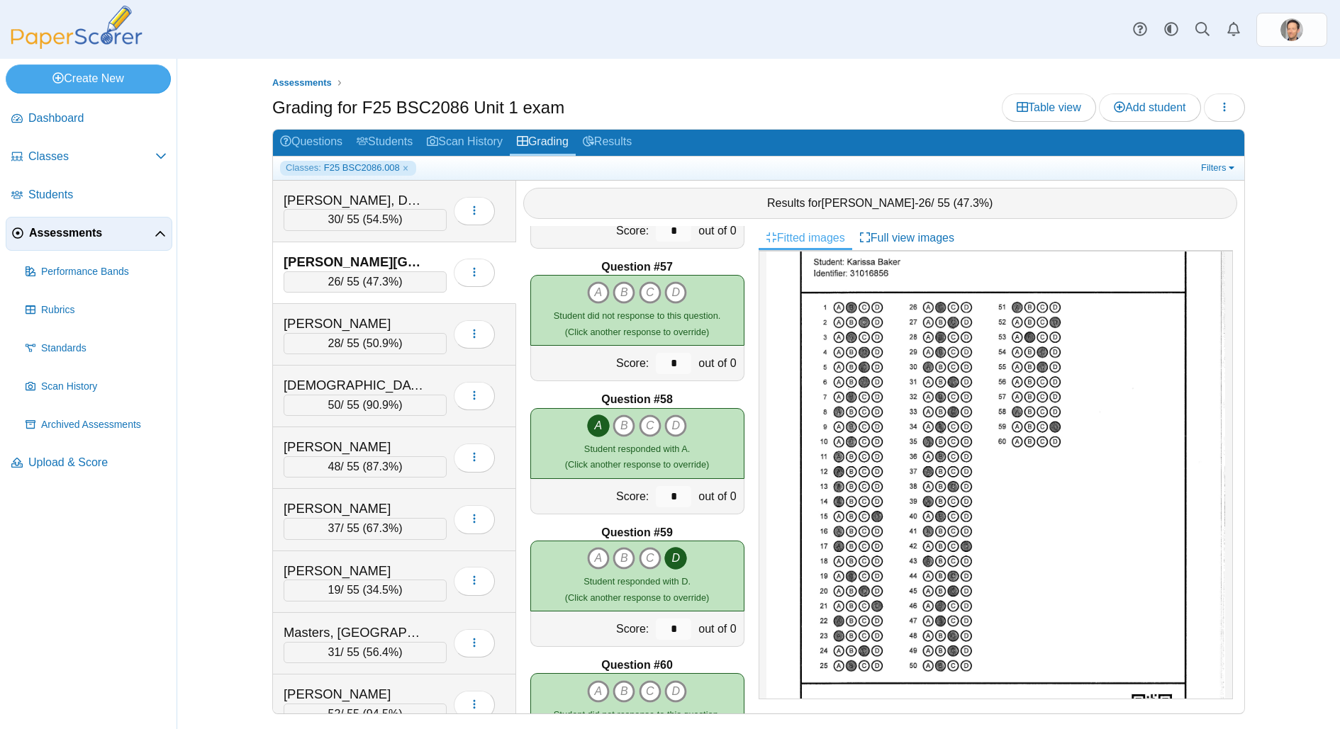
scroll to position [7509, 0]
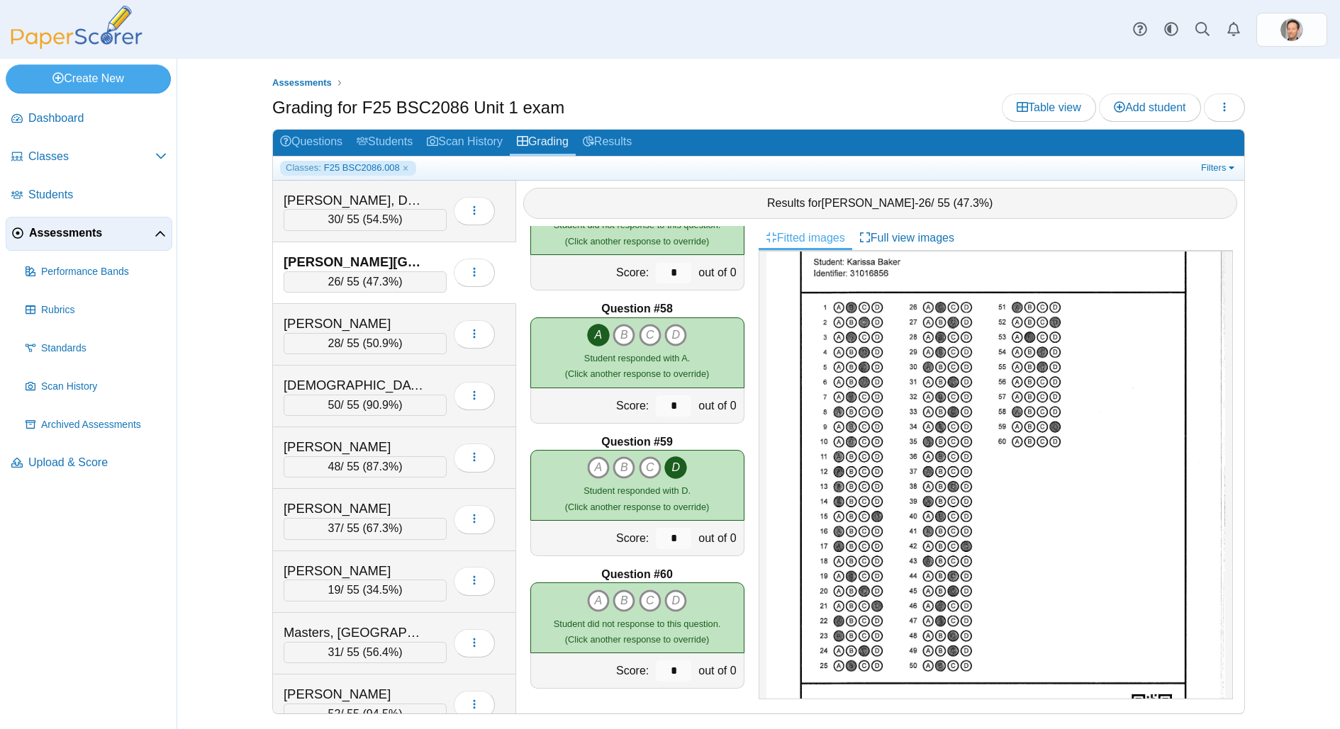
click at [390, 276] on span "47.3%" at bounding box center [382, 282] width 32 height 12
click at [373, 337] on span "50.9%" at bounding box center [382, 343] width 32 height 12
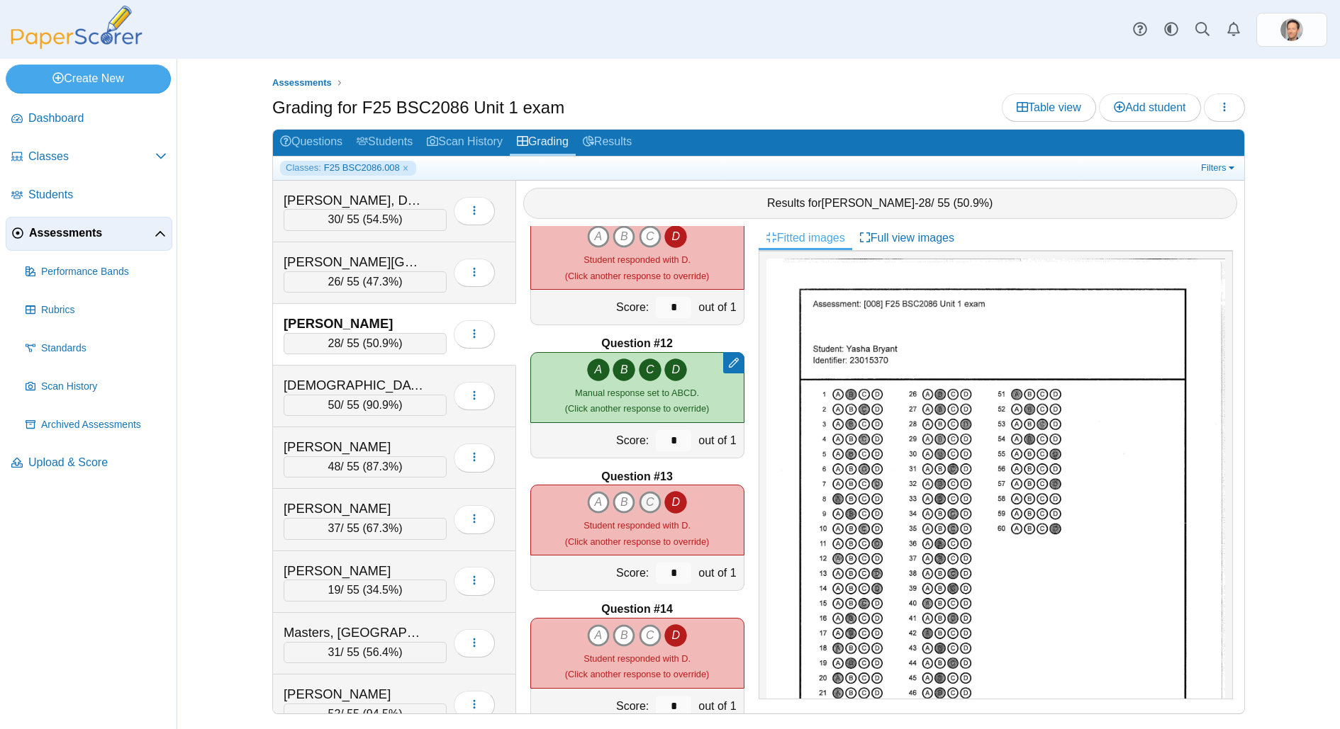
scroll to position [1370, 0]
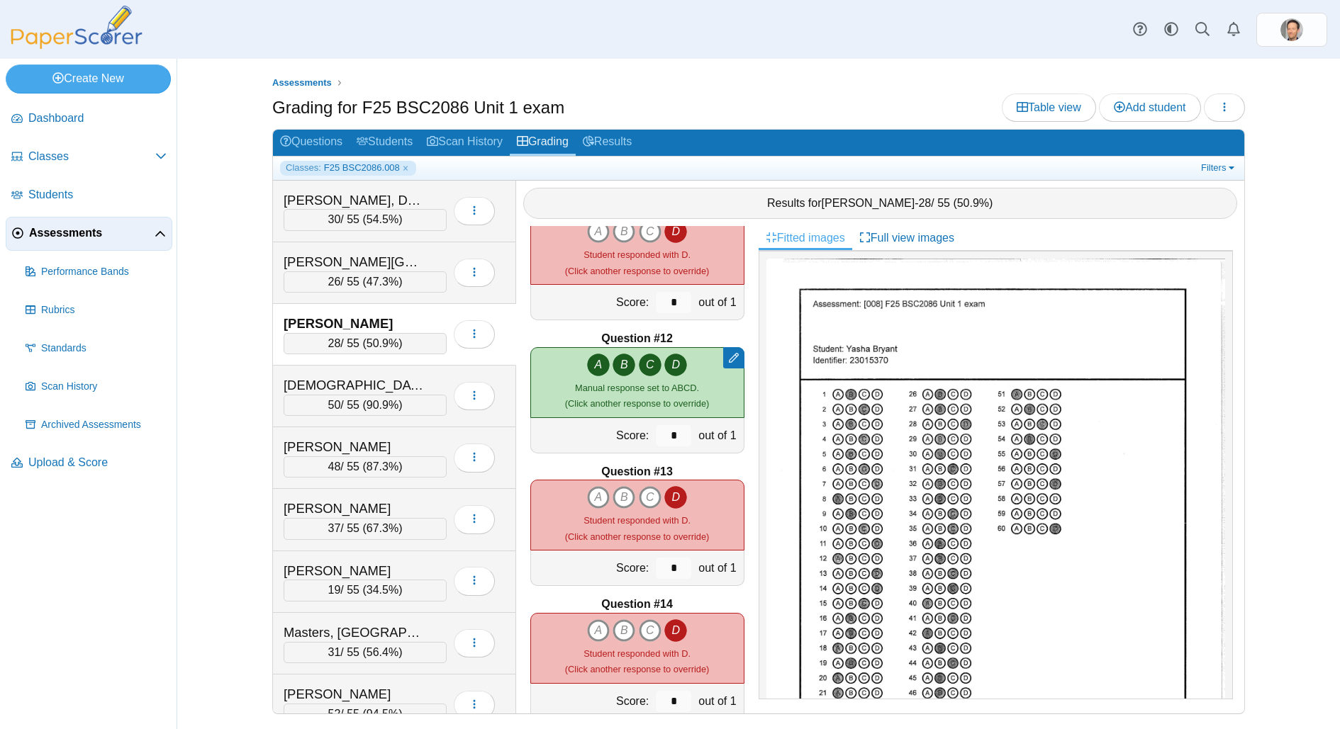
click at [638, 464] on b "Question #13" at bounding box center [636, 472] width 71 height 16
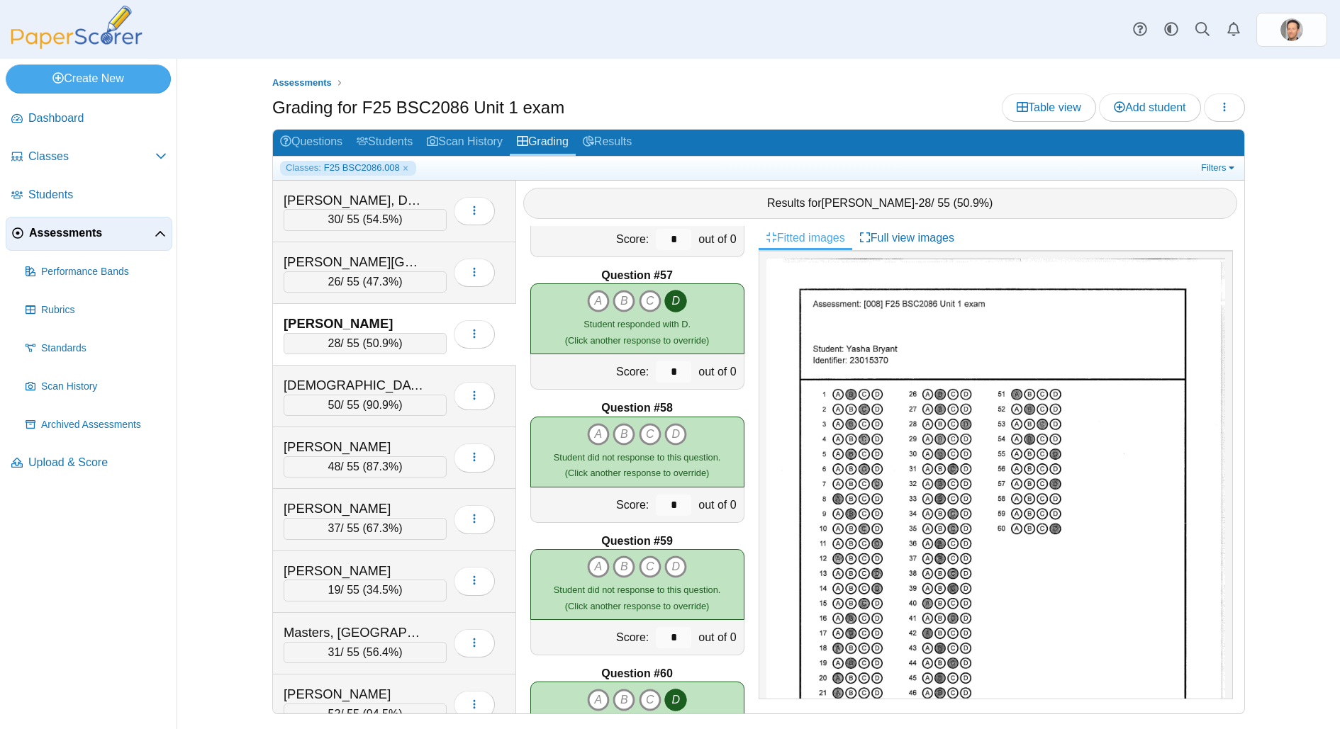
scroll to position [7509, 0]
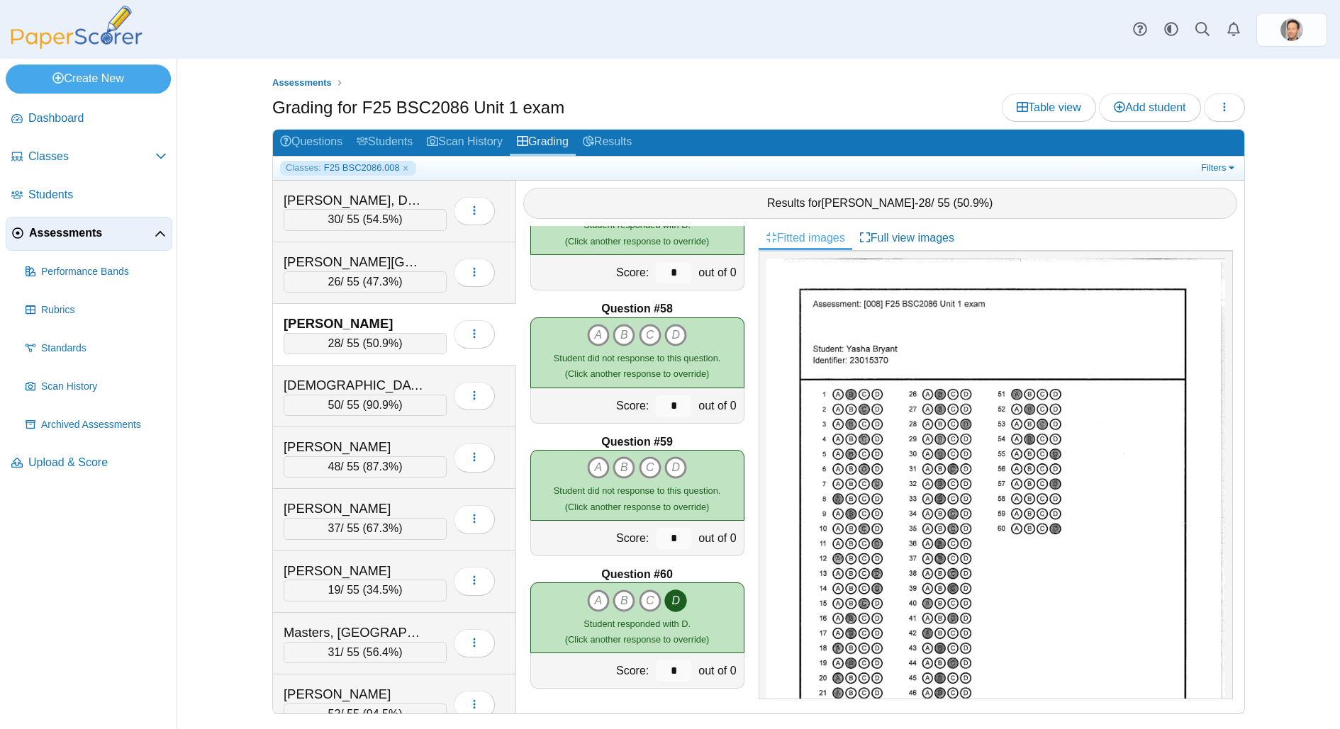
click at [412, 338] on div "28 / 55 ( 50.9% )" at bounding box center [364, 343] width 163 height 21
click at [377, 399] on span "90.9%" at bounding box center [382, 405] width 32 height 12
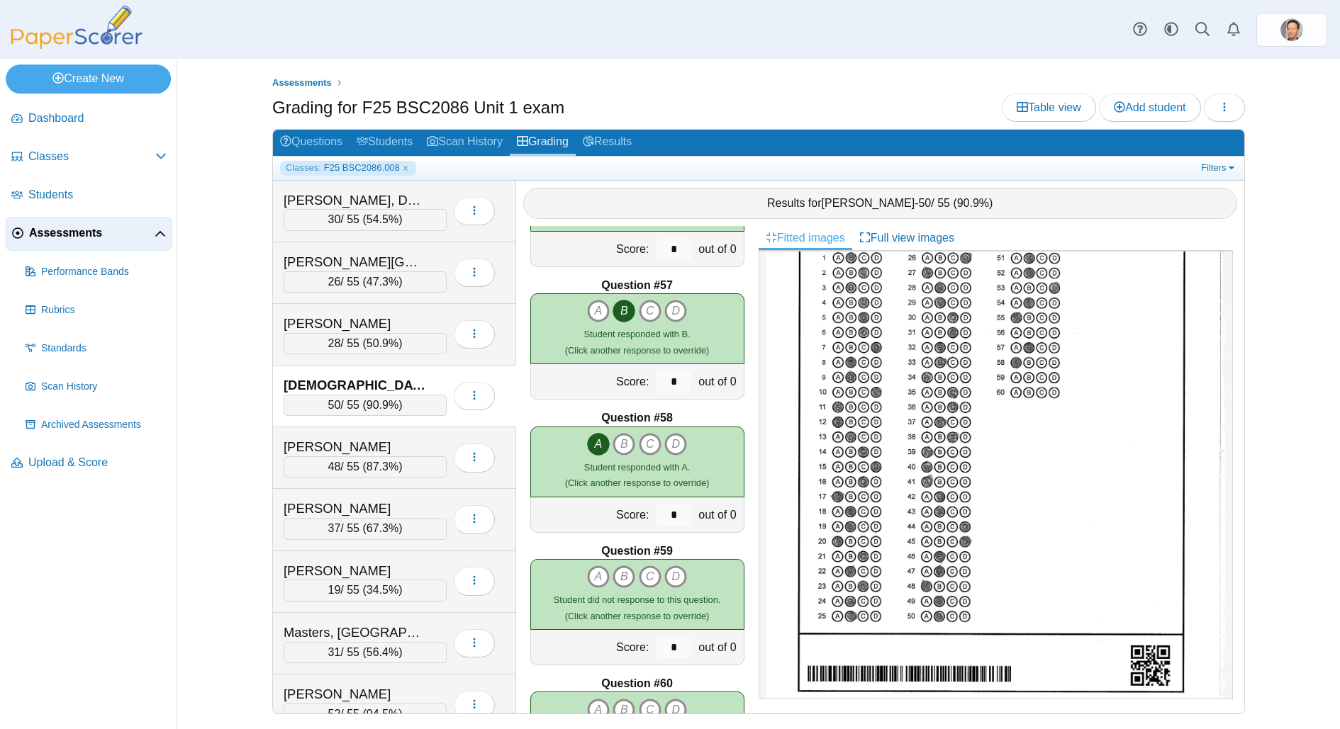
scroll to position [7401, 0]
click at [366, 405] on div "50 / 55 ( 90.9% )" at bounding box center [364, 405] width 163 height 21
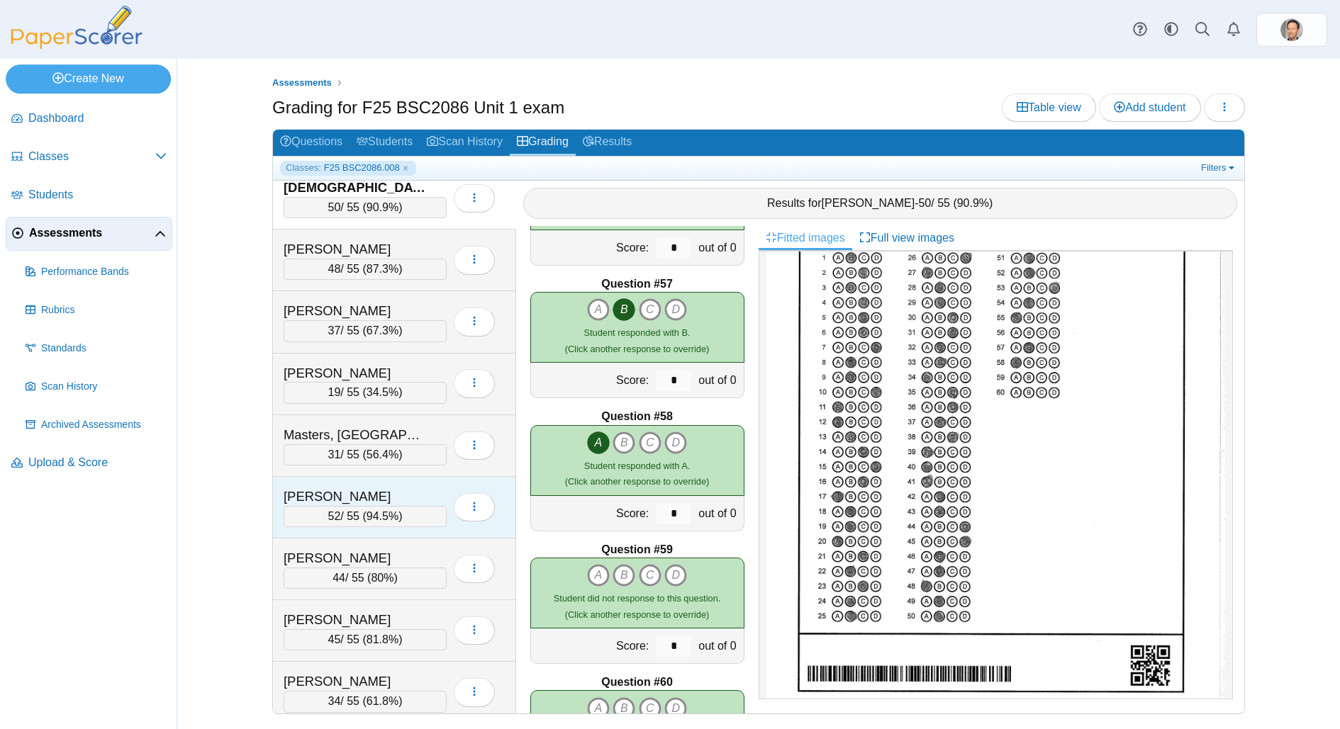
click at [375, 506] on div "52 / 55 ( 94.5% )" at bounding box center [364, 516] width 163 height 21
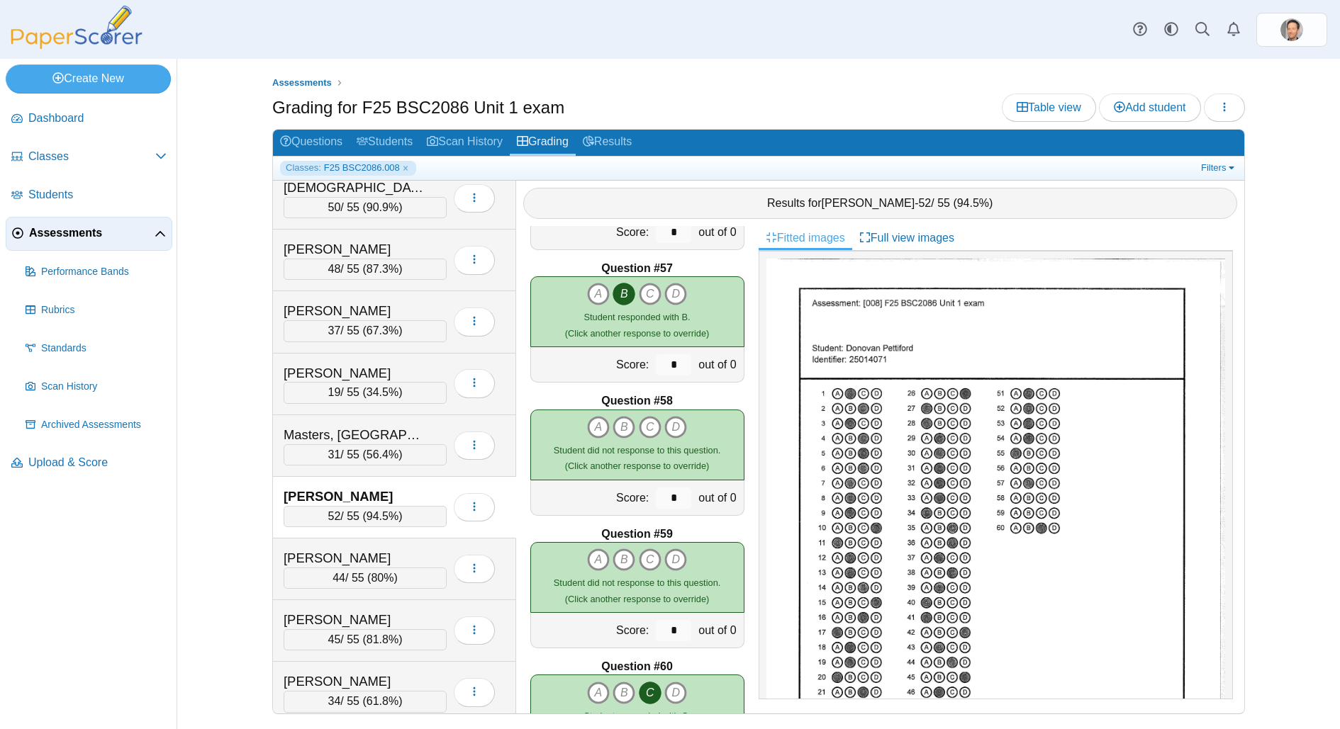
scroll to position [7470, 0]
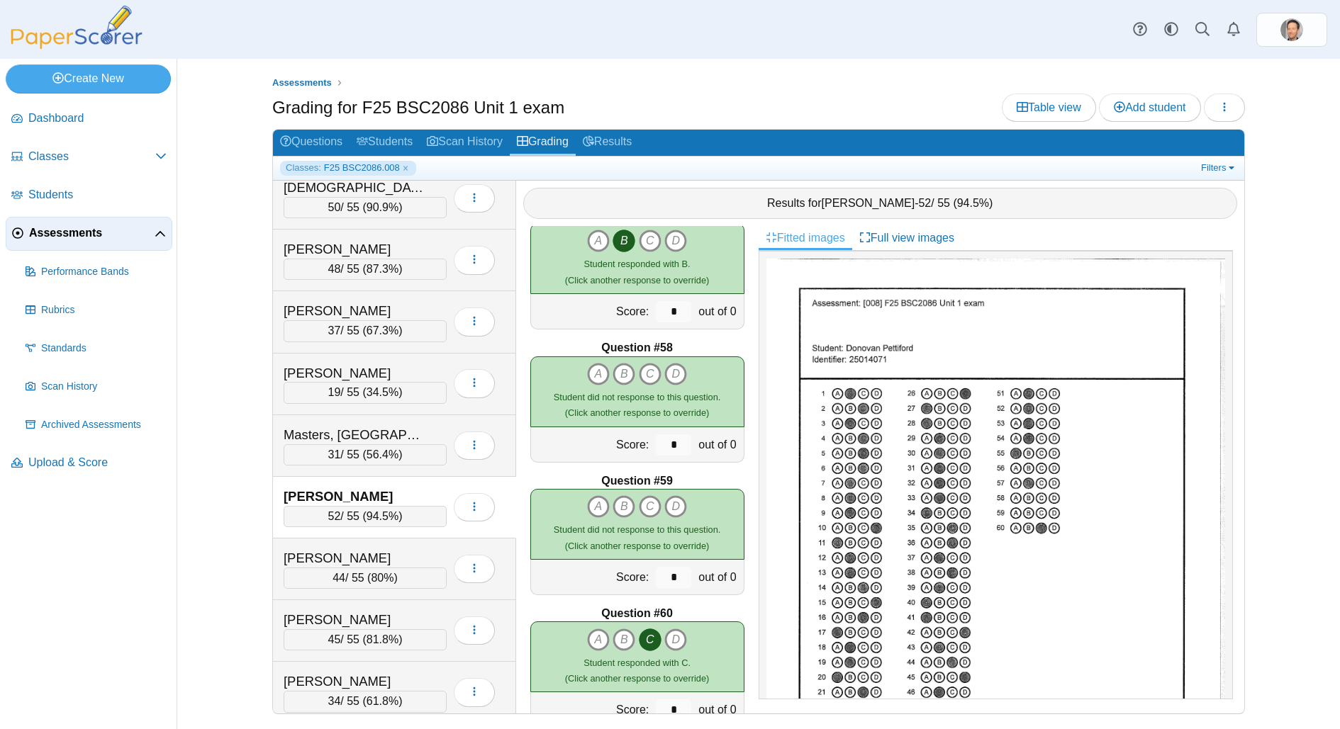
click at [352, 506] on div "52 / 55 ( 94.5% )" at bounding box center [364, 516] width 163 height 21
click at [365, 266] on div "48 / 55 ( 87.3% )" at bounding box center [364, 269] width 163 height 21
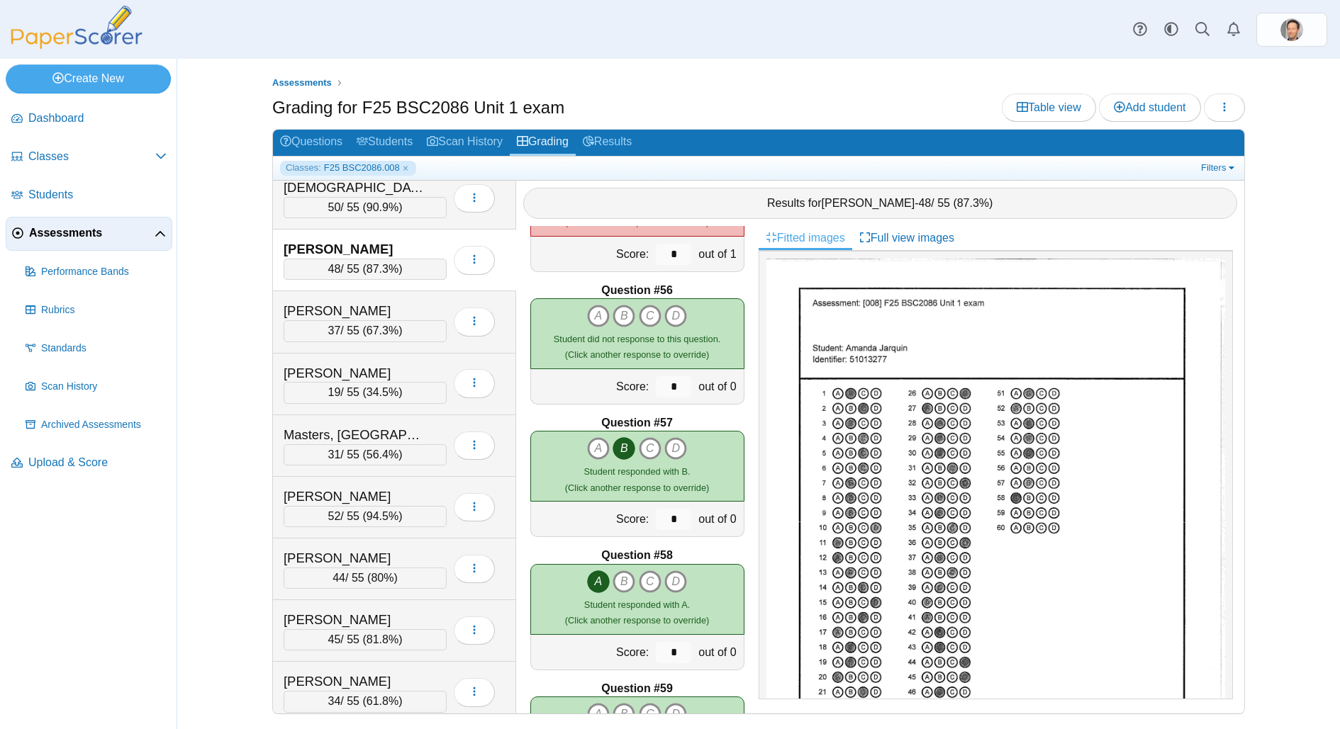
scroll to position [7275, 0]
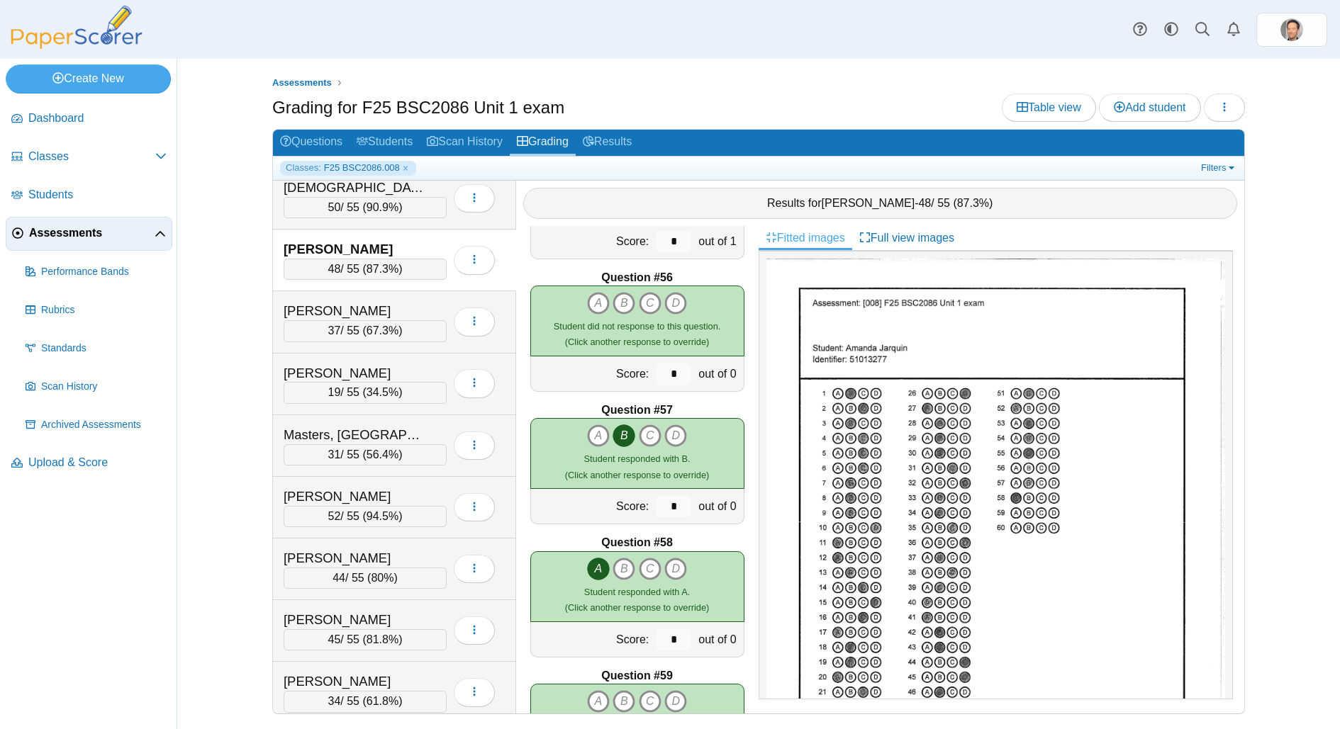
click at [376, 263] on span "87.3%" at bounding box center [382, 269] width 32 height 12
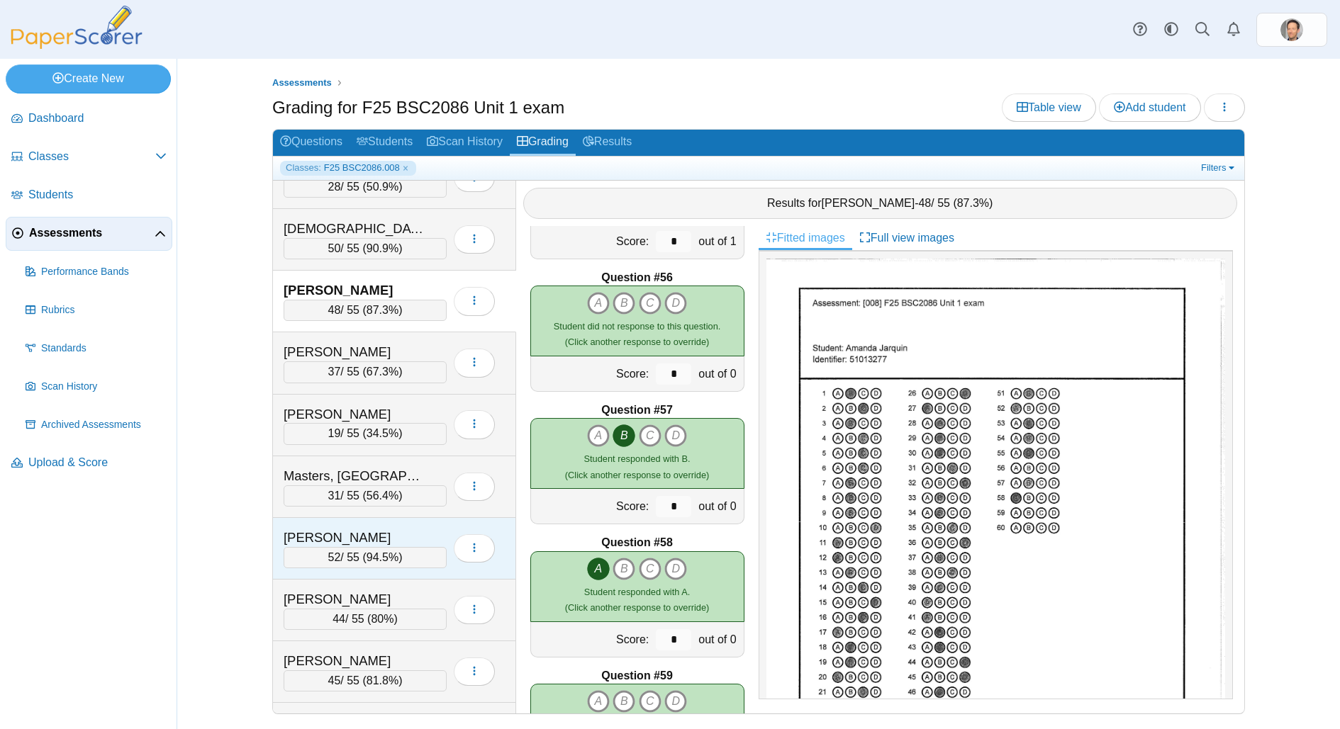
scroll to position [151, 0]
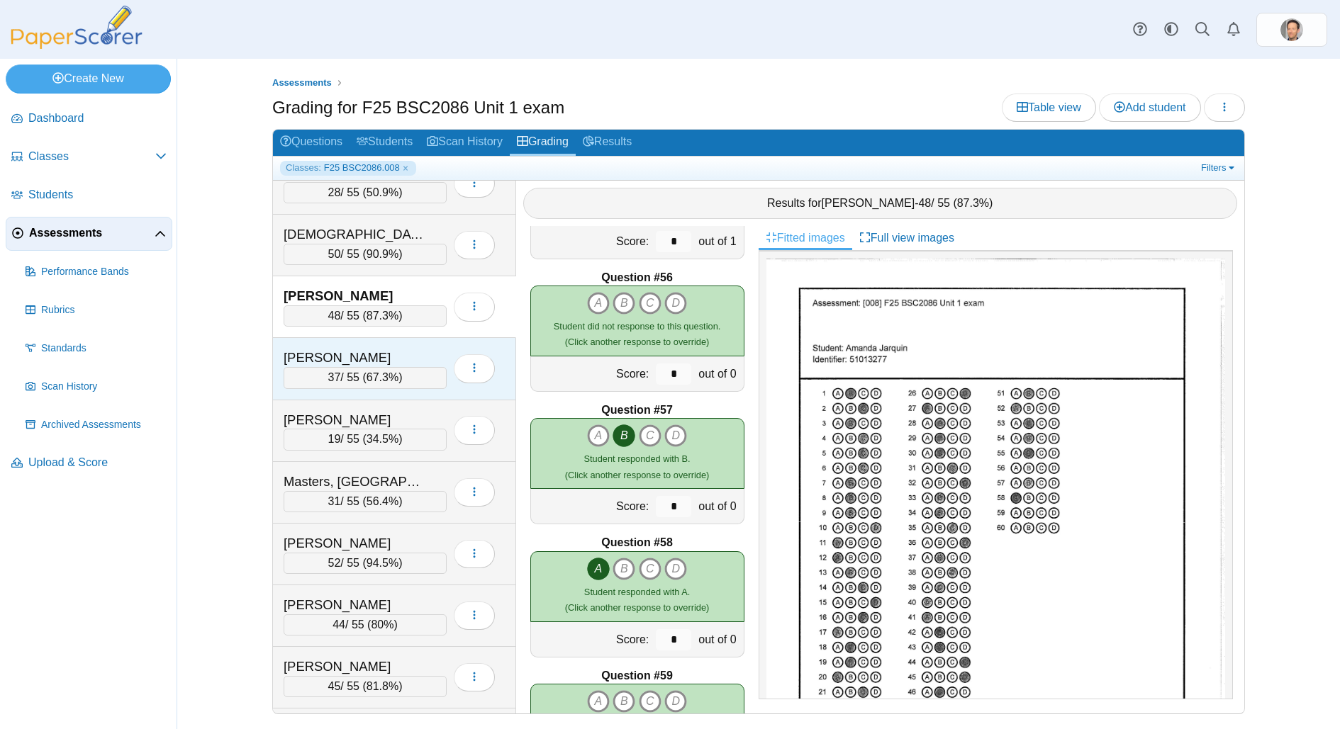
click at [369, 371] on span "67.3%" at bounding box center [382, 377] width 32 height 12
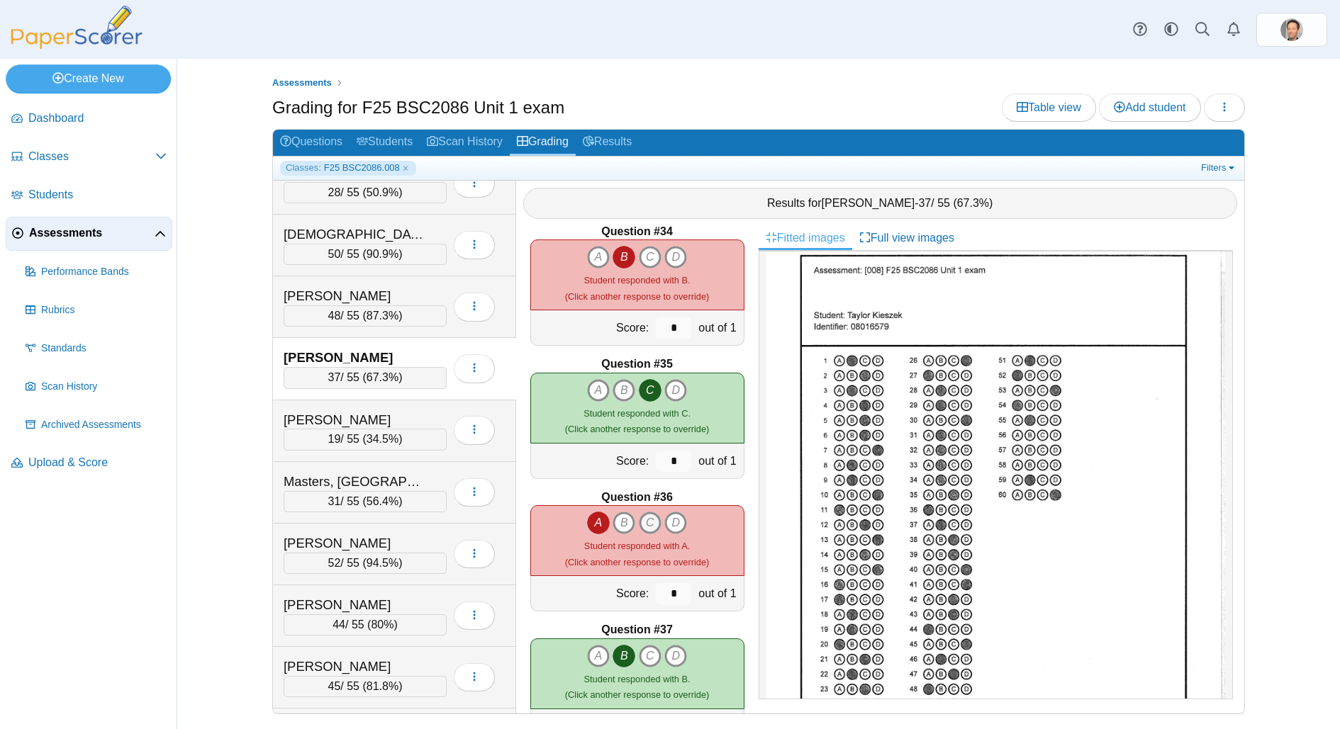
scroll to position [4551, 0]
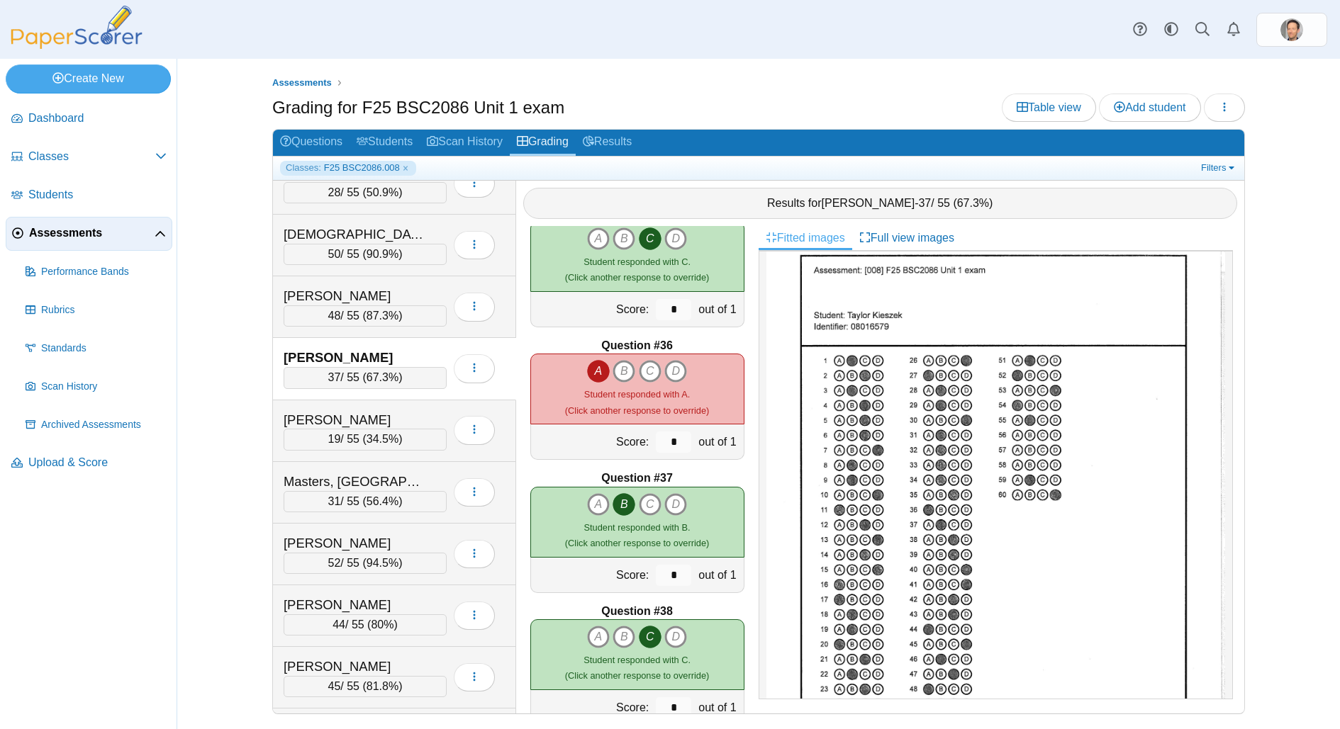
click at [655, 488] on div "A B C D" at bounding box center [637, 522] width 214 height 71
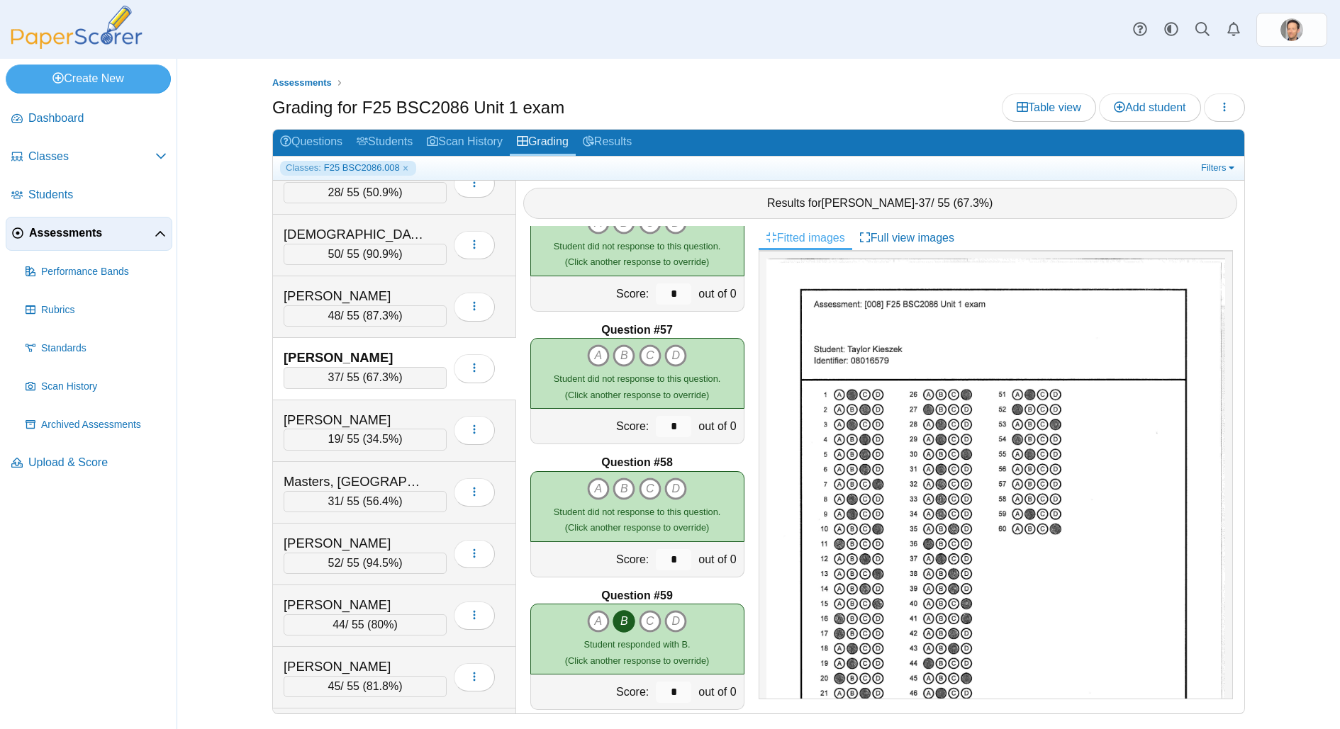
scroll to position [7509, 0]
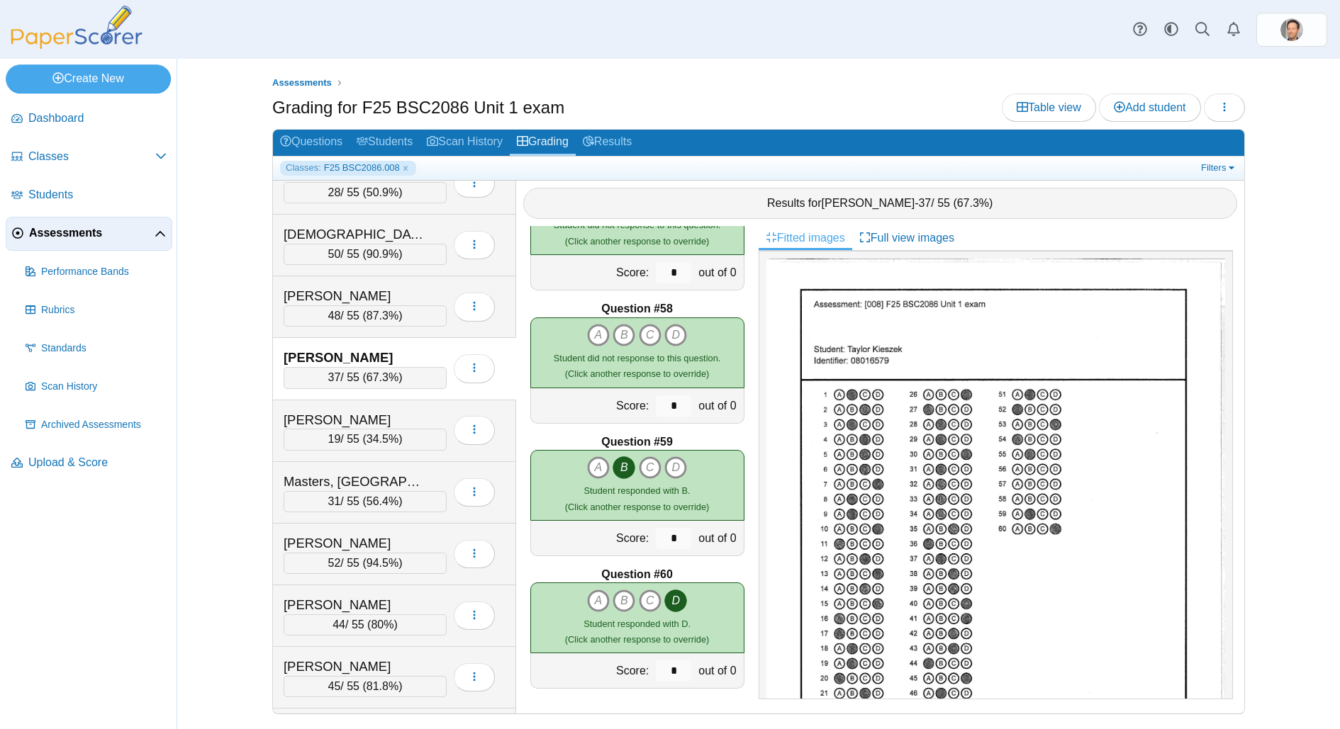
click at [394, 371] on span "67.3%" at bounding box center [382, 377] width 32 height 12
click at [427, 430] on div "19 / 55 ( 34.5% )" at bounding box center [364, 439] width 163 height 21
